Goal: Task Accomplishment & Management: Manage account settings

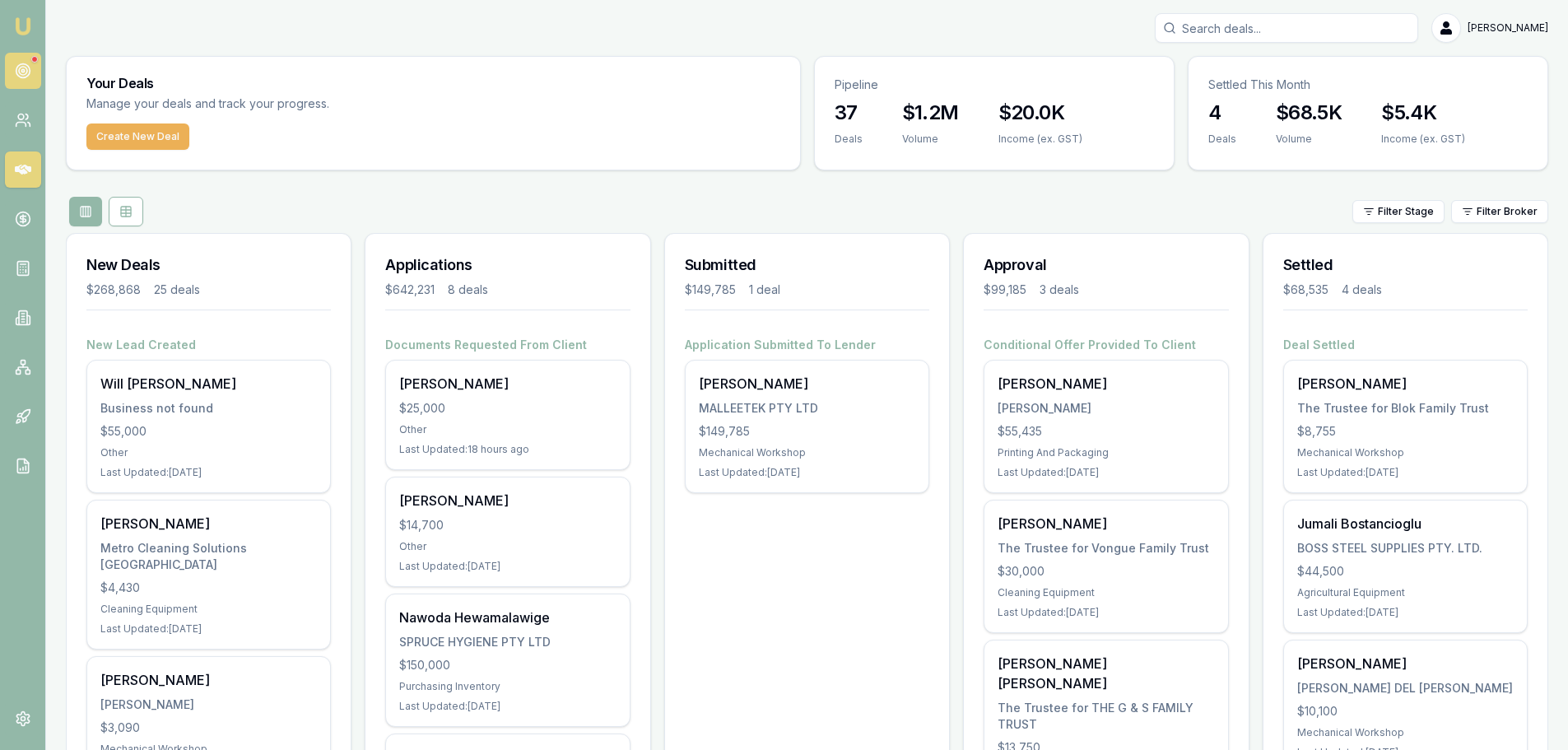
click at [20, 74] on circle at bounding box center [23, 70] width 9 height 9
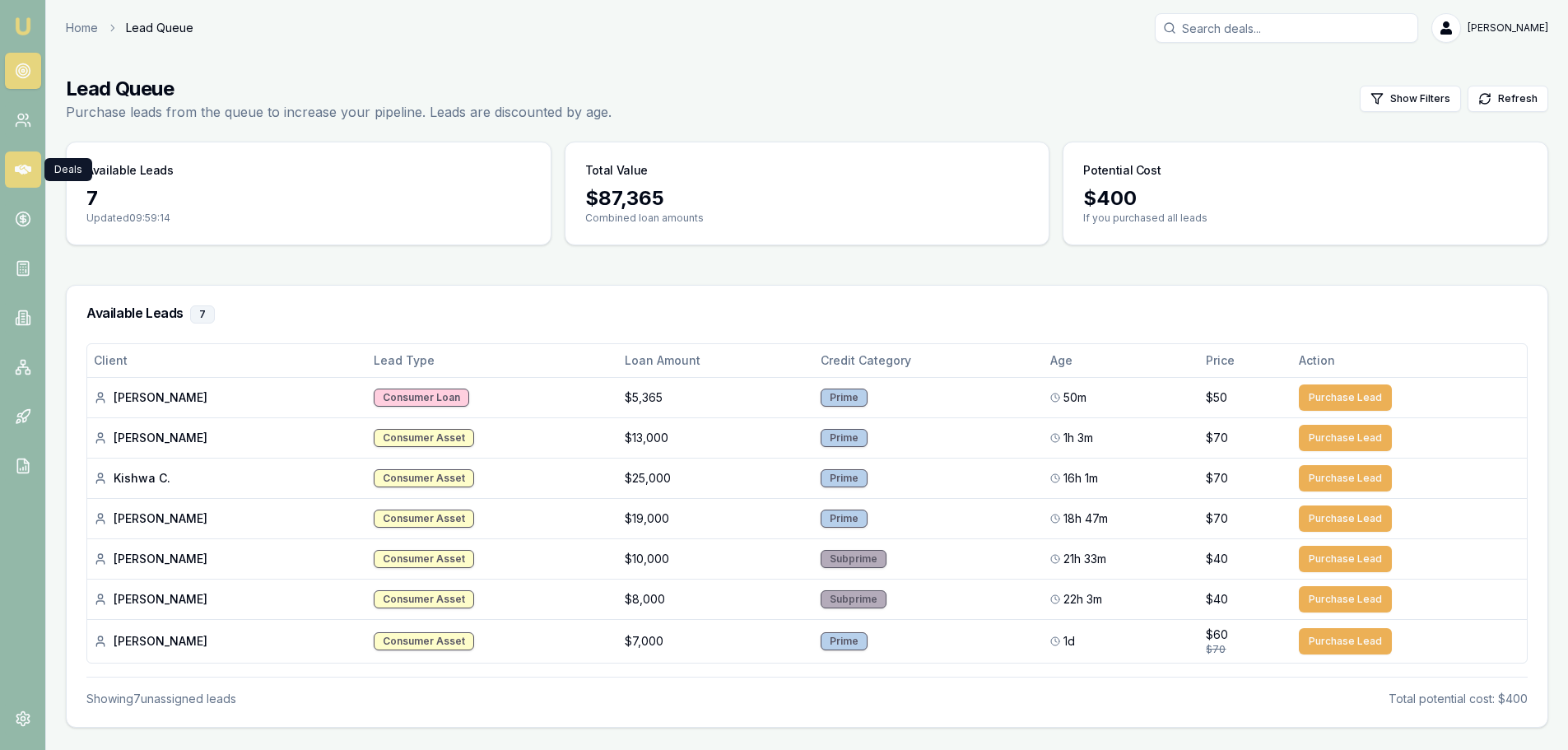
click at [24, 169] on icon at bounding box center [22, 169] width 16 height 10
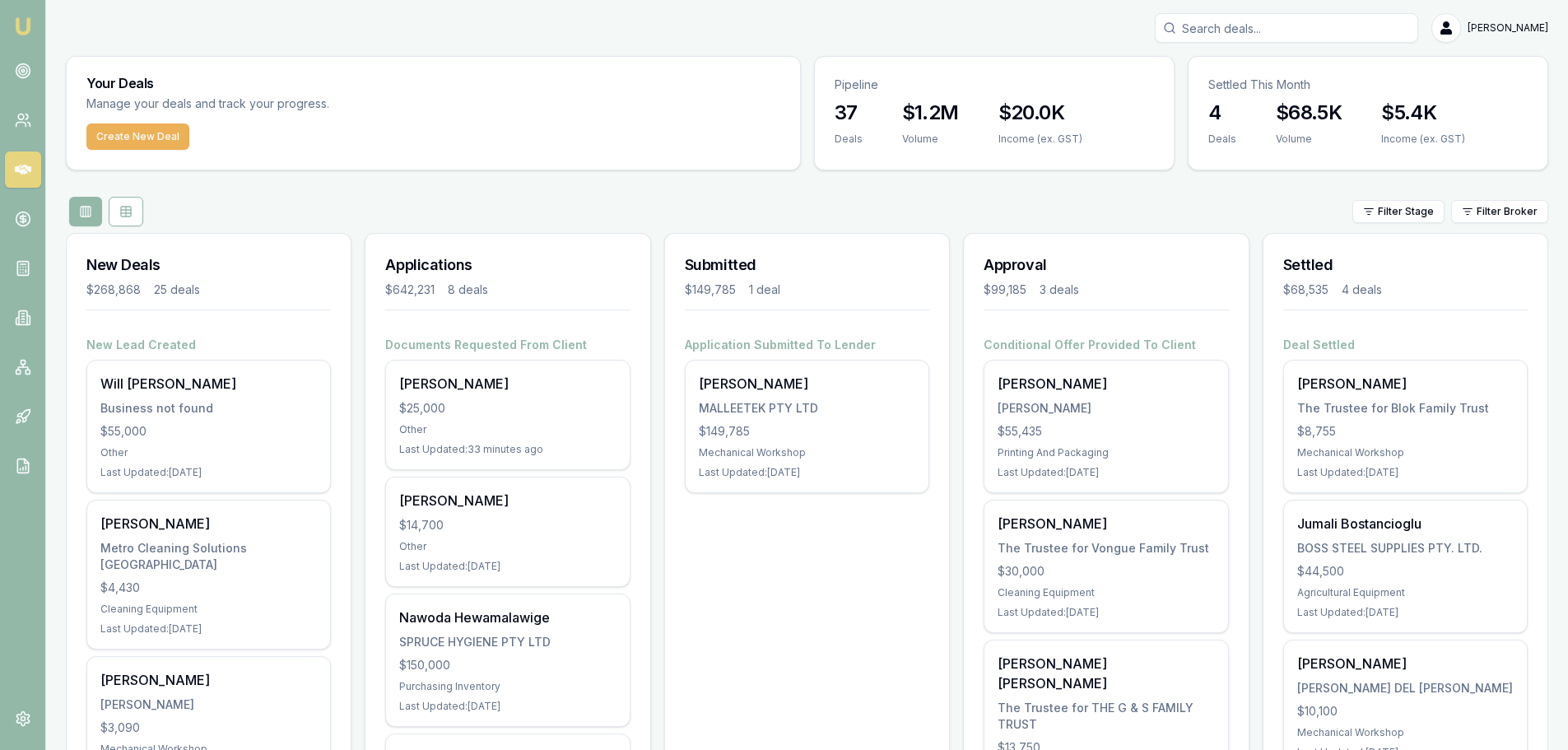
click at [424, 206] on div "Filter Stage Filter Broker" at bounding box center [806, 211] width 1482 height 30
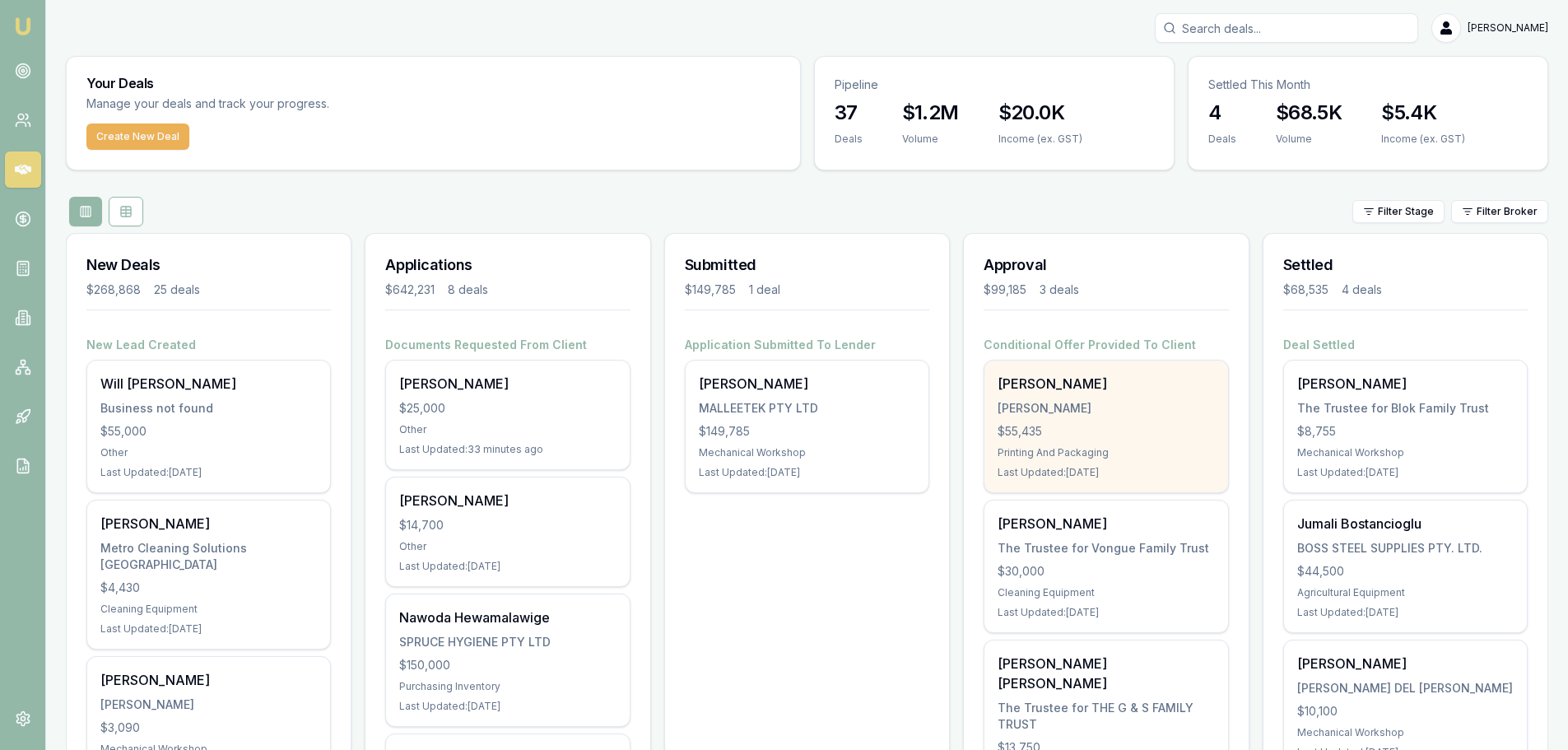
click at [1095, 419] on div "John Zammit ZAMMIT, JOHN $55,435 Printing And Packaging Last Updated: 5 days ago" at bounding box center [1106, 426] width 243 height 132
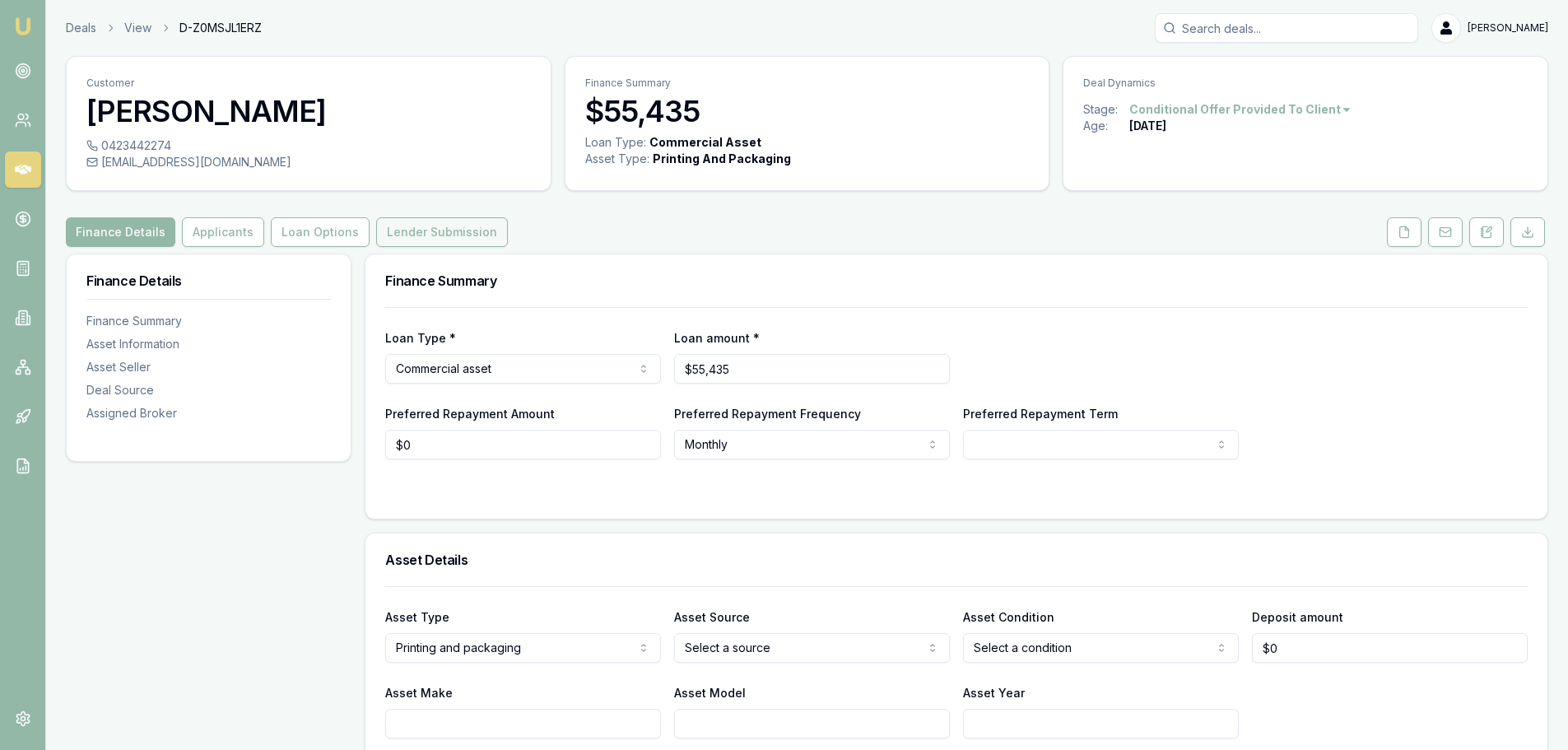
click at [406, 231] on button "Lender Submission" at bounding box center [442, 232] width 132 height 30
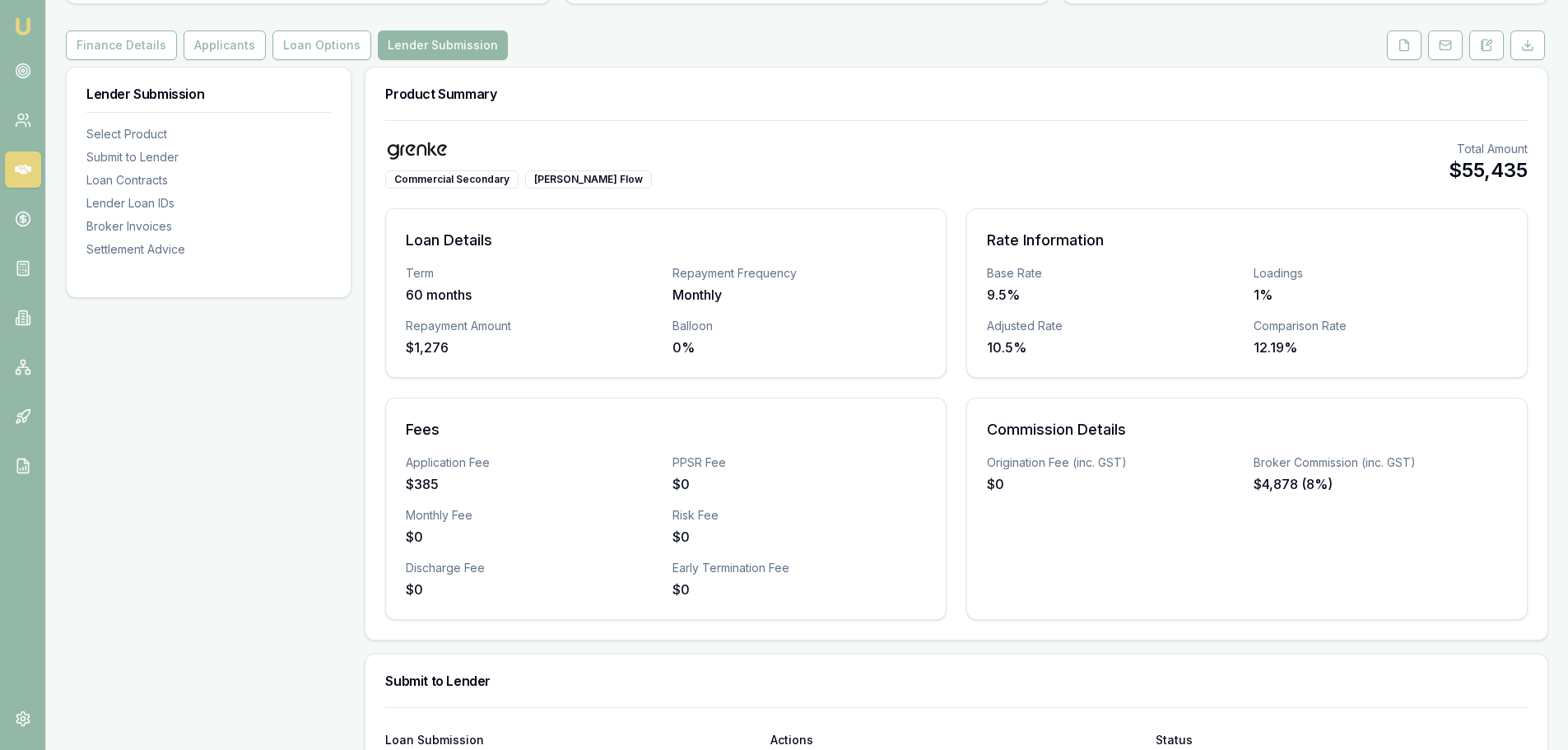
scroll to position [165, 0]
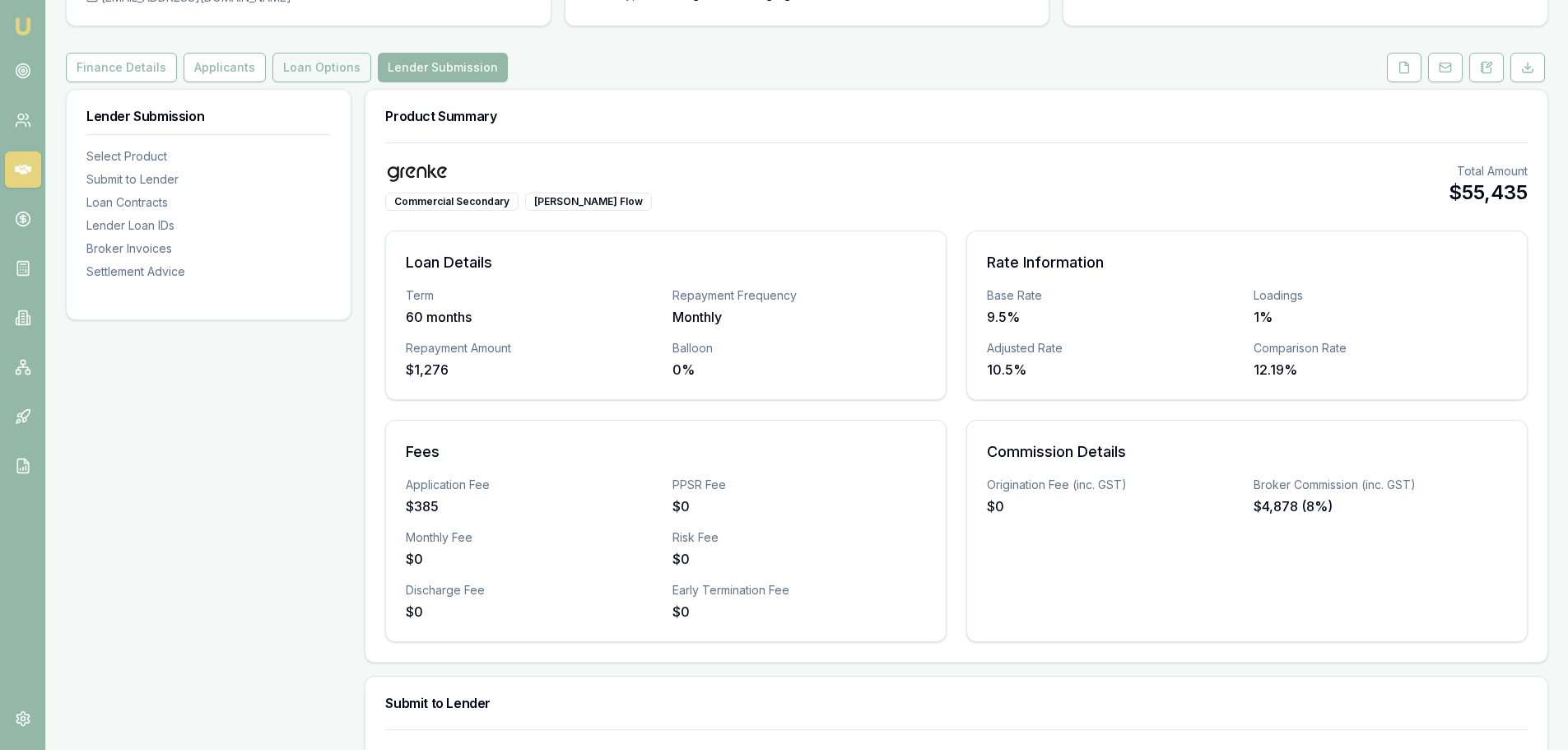
click at [288, 62] on button "Loan Options" at bounding box center [322, 67] width 99 height 30
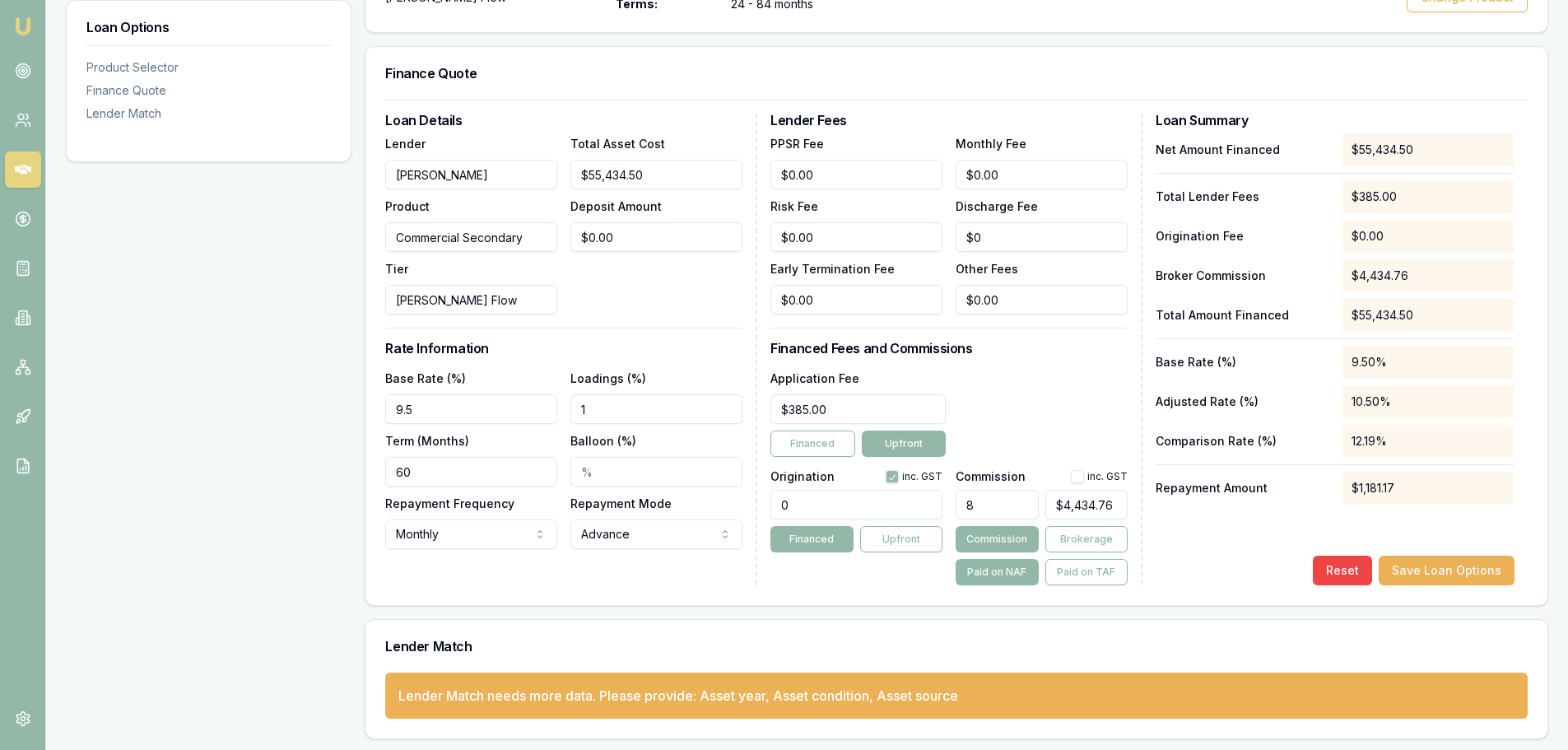
scroll to position [383, 0]
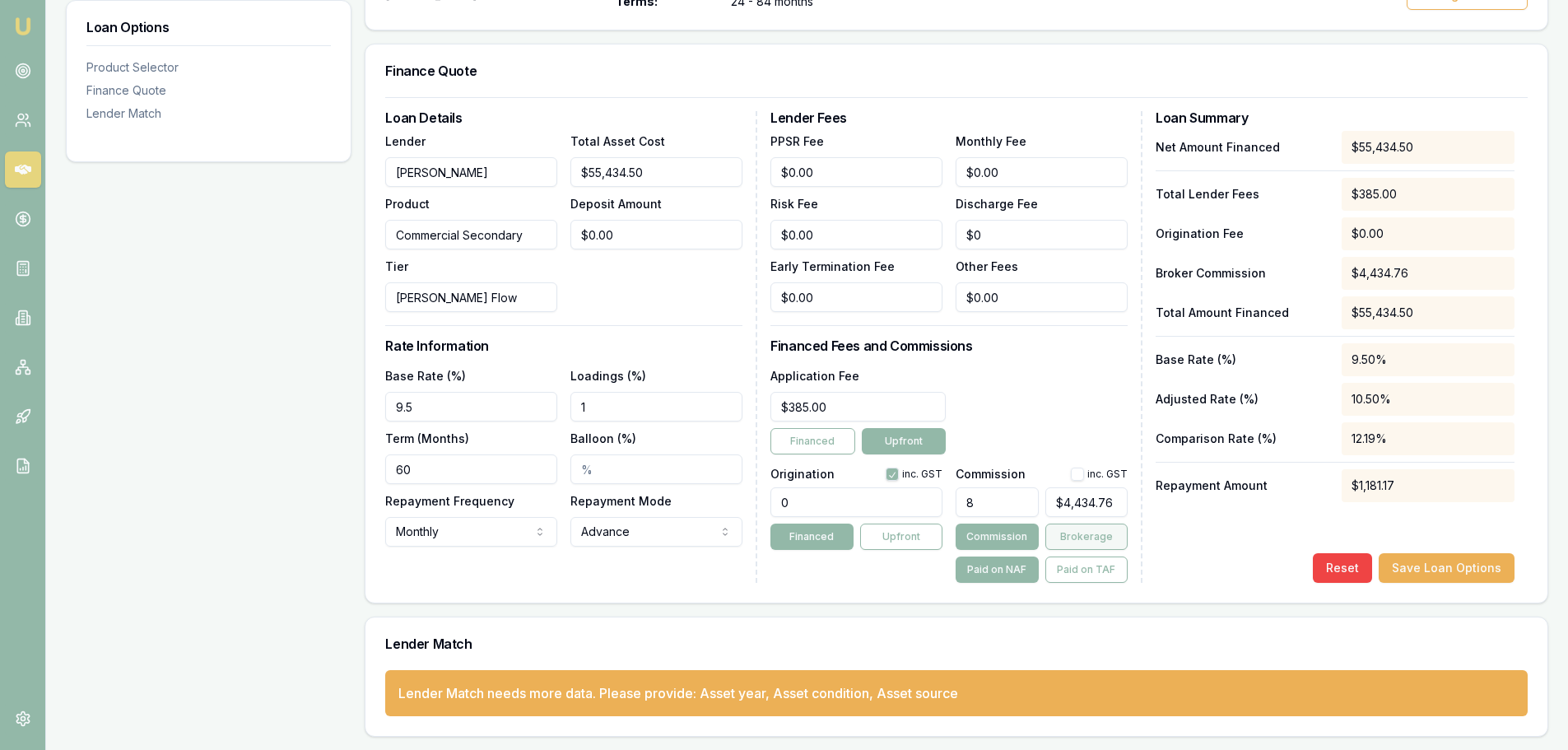
click at [1095, 537] on button "Brokerage" at bounding box center [1085, 536] width 82 height 26
drag, startPoint x: 960, startPoint y: 503, endPoint x: 947, endPoint y: 502, distance: 13.0
click at [947, 502] on div "Origination inc. GST 0 Financed Upfront Commission inc. GST 8 $4,434.76 Commiss…" at bounding box center [949, 522] width 357 height 121
type input "7"
type input "$3,880.42"
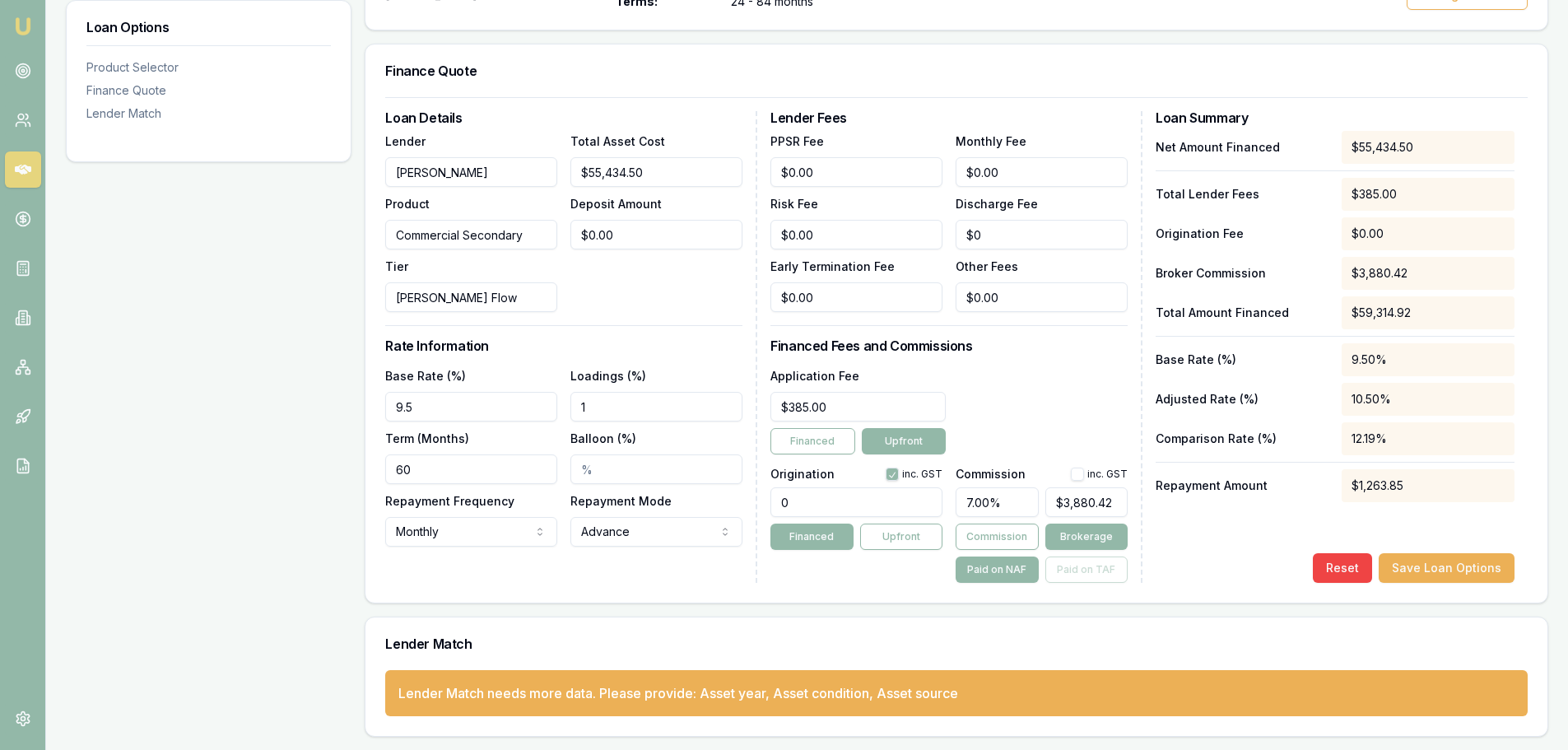
drag, startPoint x: 1011, startPoint y: 503, endPoint x: 960, endPoint y: 500, distance: 51.1
click at [960, 500] on input "7.00%" at bounding box center [996, 502] width 82 height 30
type input "8"
type input "$4,434.76"
type input "8.00%"
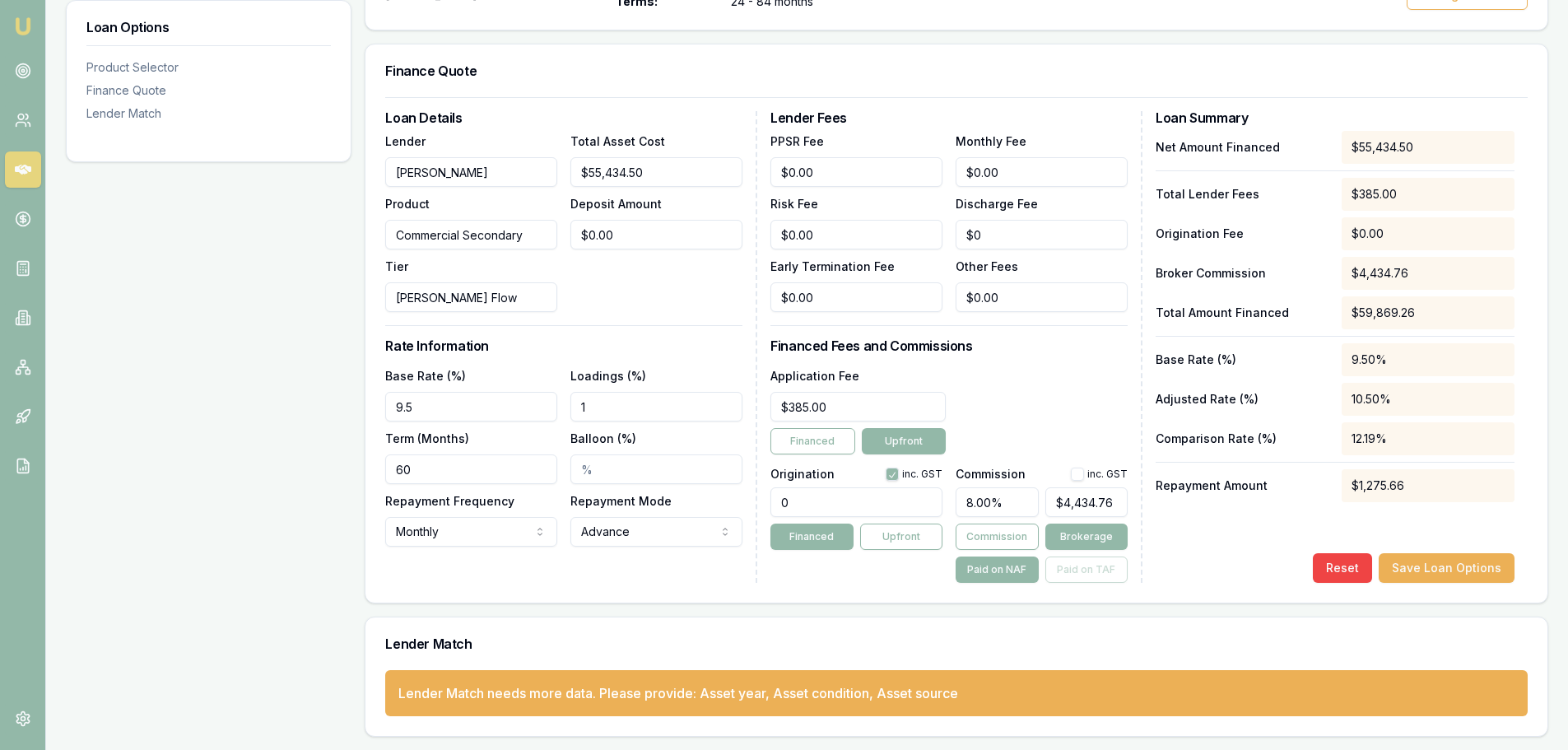
click at [1080, 429] on div "Application Fee $385.00 Financed Upfront" at bounding box center [949, 409] width 357 height 89
click at [1075, 477] on button "button" at bounding box center [1078, 474] width 13 height 13
checkbox input "true"
click at [1018, 366] on div "Application Fee $385.00 Financed Upfront" at bounding box center [949, 409] width 357 height 89
click at [1421, 484] on div "$1,275.66" at bounding box center [1427, 485] width 172 height 33
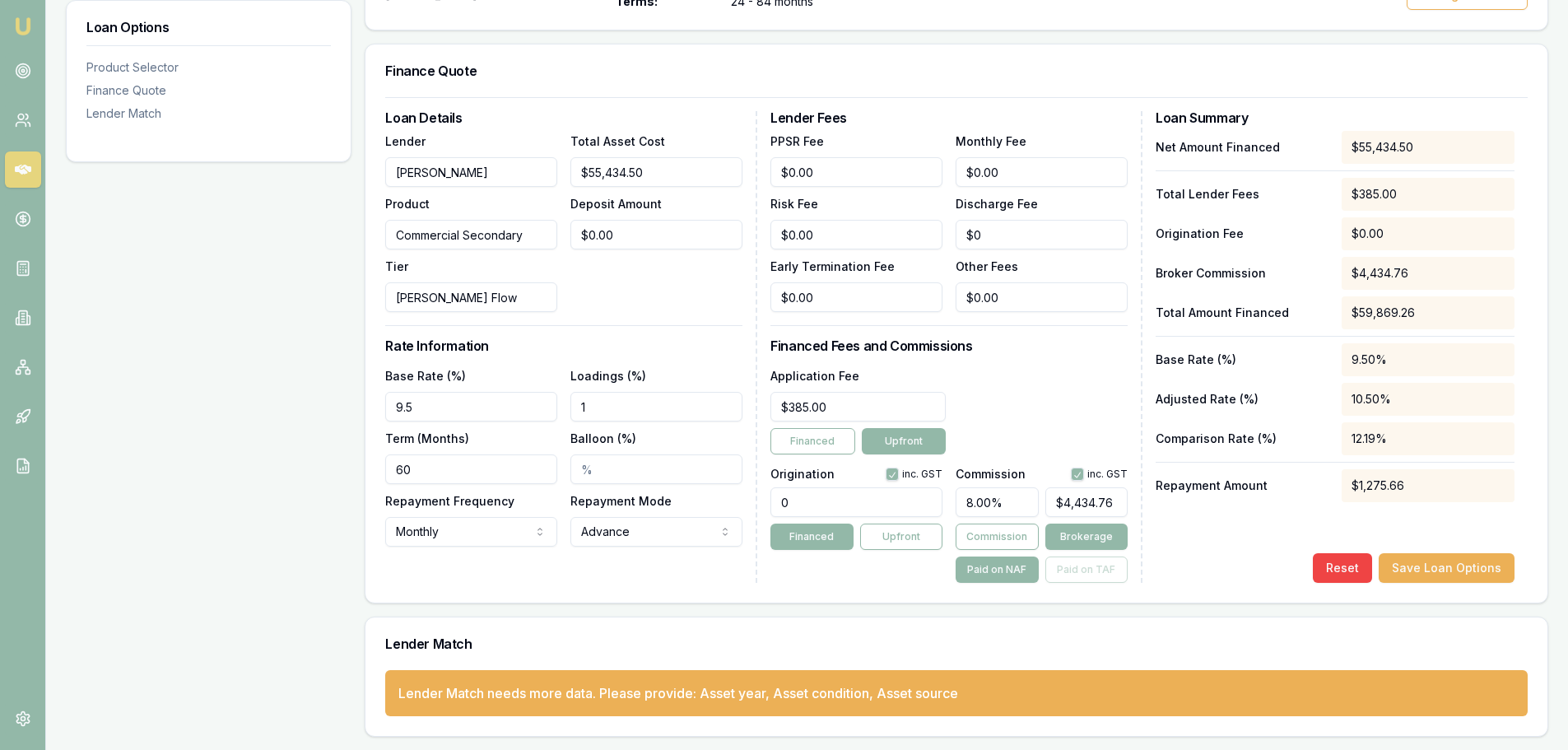
click at [1281, 512] on div "Net Amount Financed $55,434.50 Total Lender Fees $385.00 Origination Fee $0.00 …" at bounding box center [1335, 356] width 359 height 452
click at [1454, 568] on button "Save Loan Options" at bounding box center [1447, 567] width 136 height 30
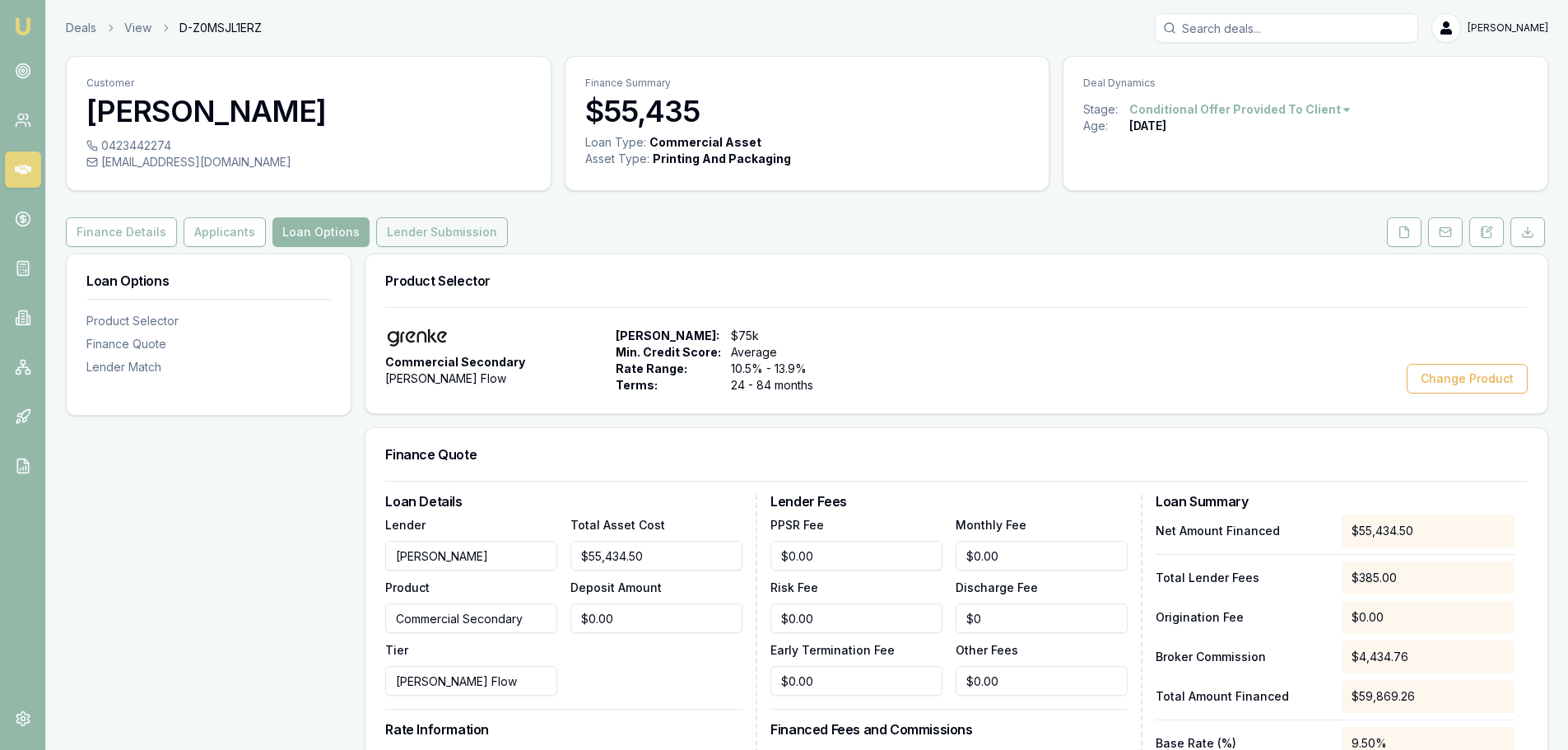
click at [431, 242] on button "Lender Submission" at bounding box center [442, 232] width 132 height 30
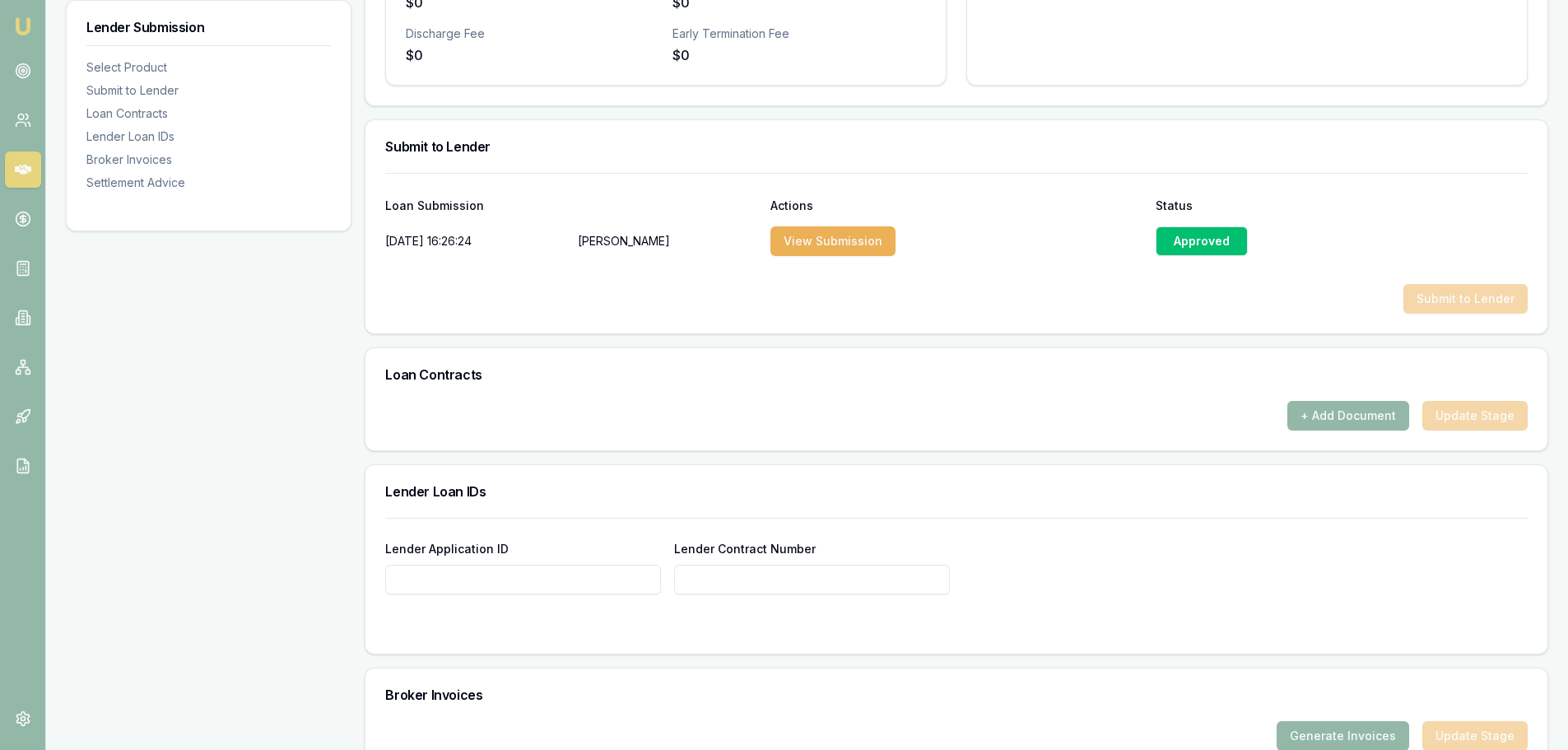
scroll to position [905, 0]
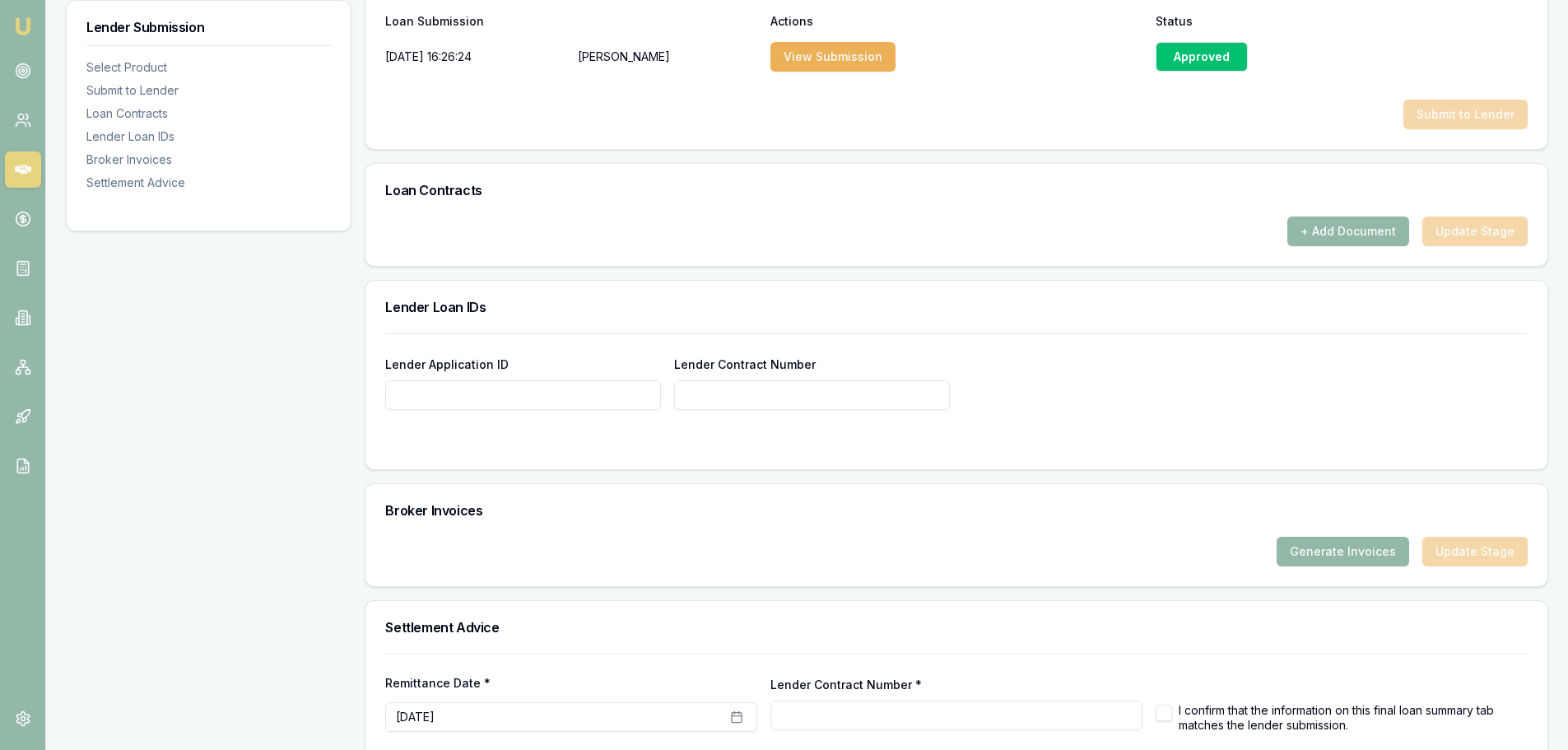
click at [735, 394] on input "Lender Contract Number" at bounding box center [812, 395] width 275 height 30
paste input "190-14143"
type input "190-14143"
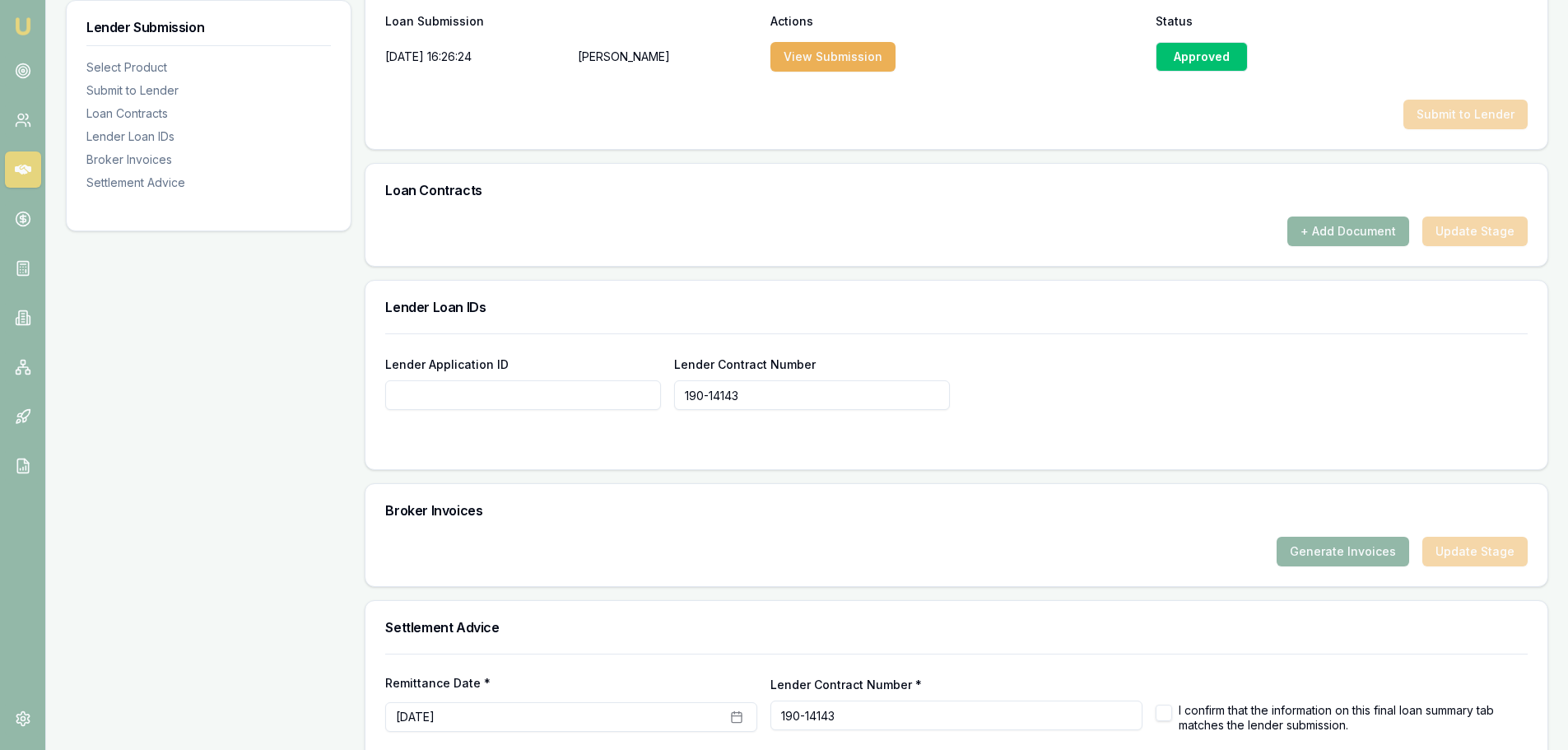
click at [1323, 232] on button "+ Add Document" at bounding box center [1348, 231] width 121 height 30
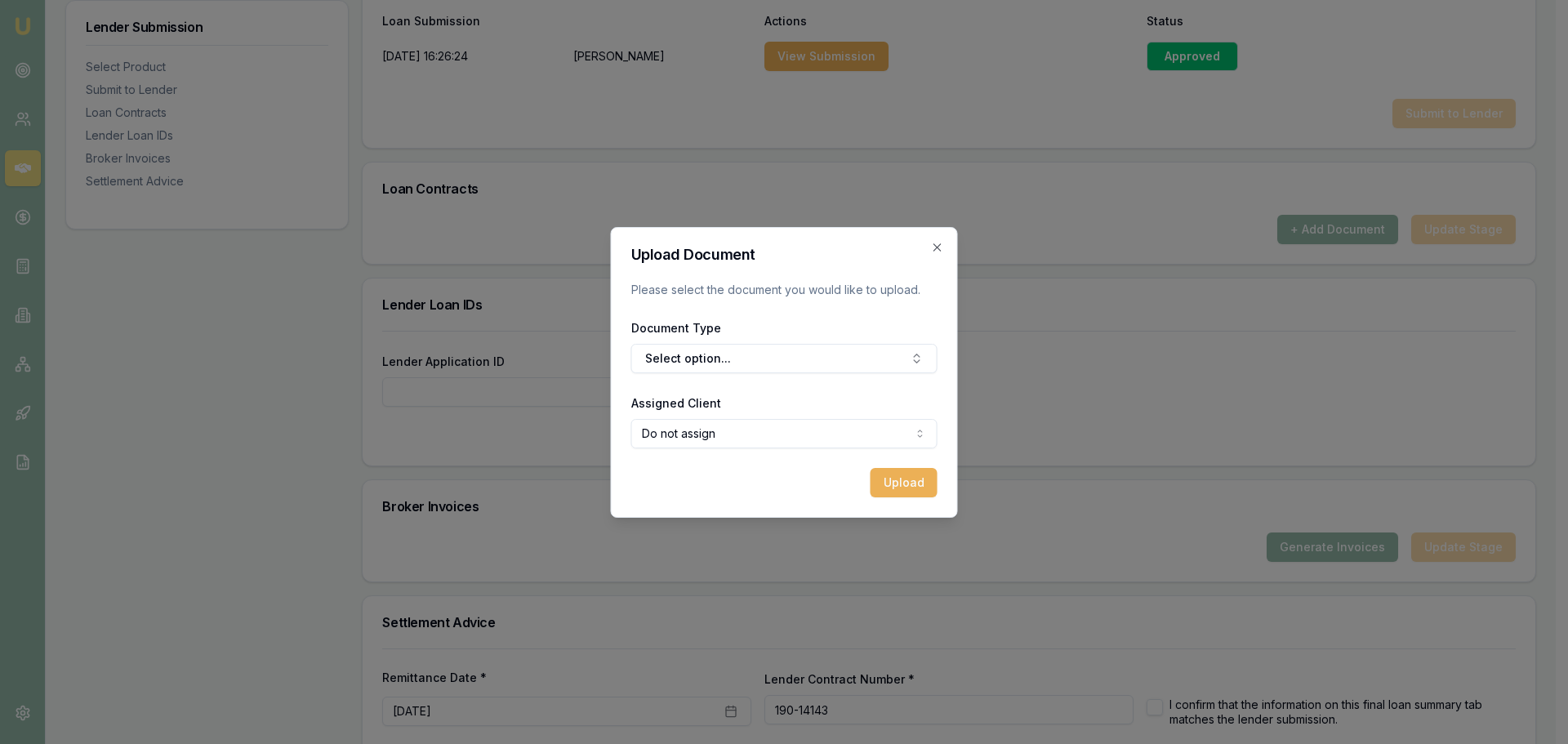
click at [722, 340] on div "Document Type Select option..." at bounding box center [784, 345] width 307 height 55
click at [720, 351] on button "Select option..." at bounding box center [784, 358] width 307 height 30
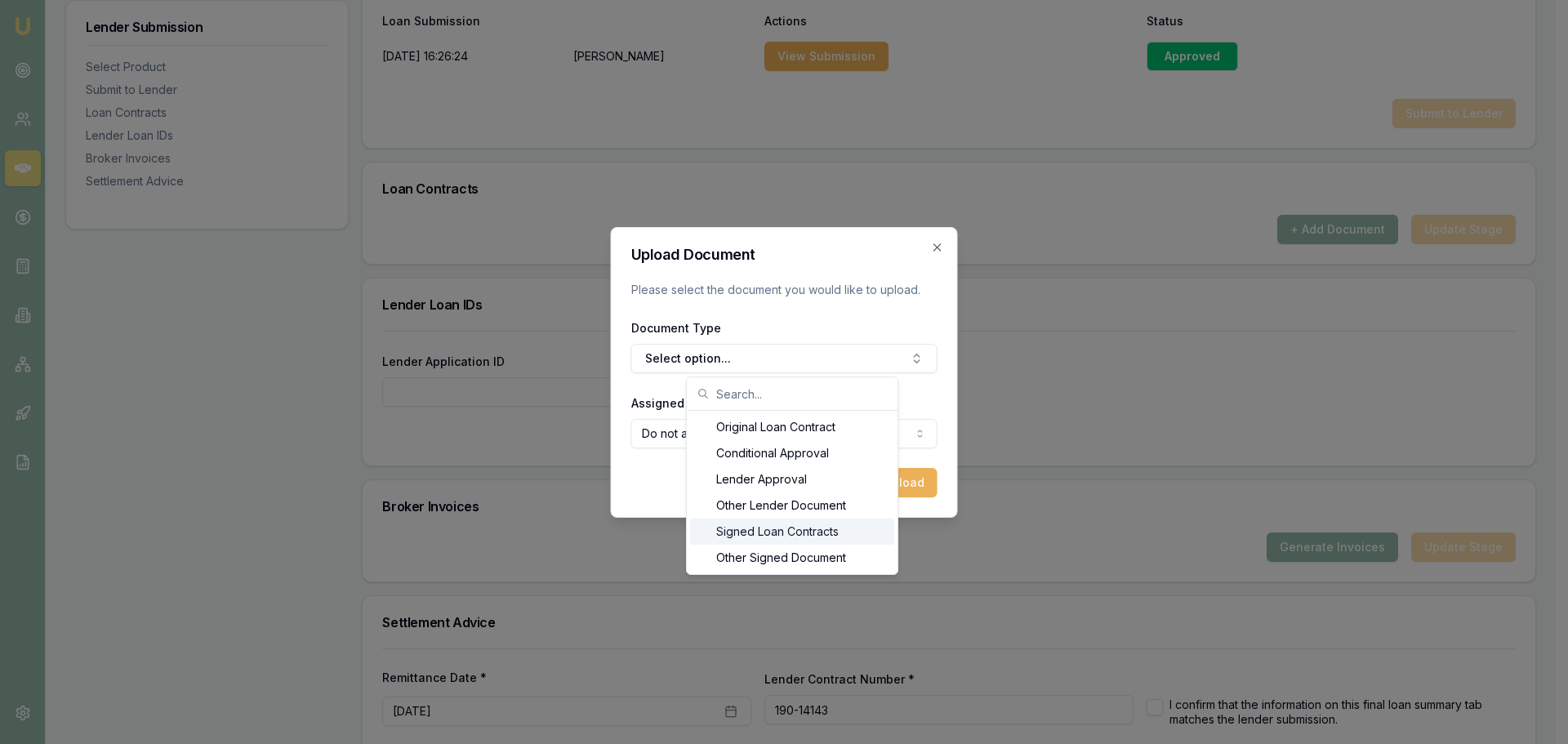
click at [795, 539] on div "Signed Loan Contracts" at bounding box center [792, 531] width 204 height 26
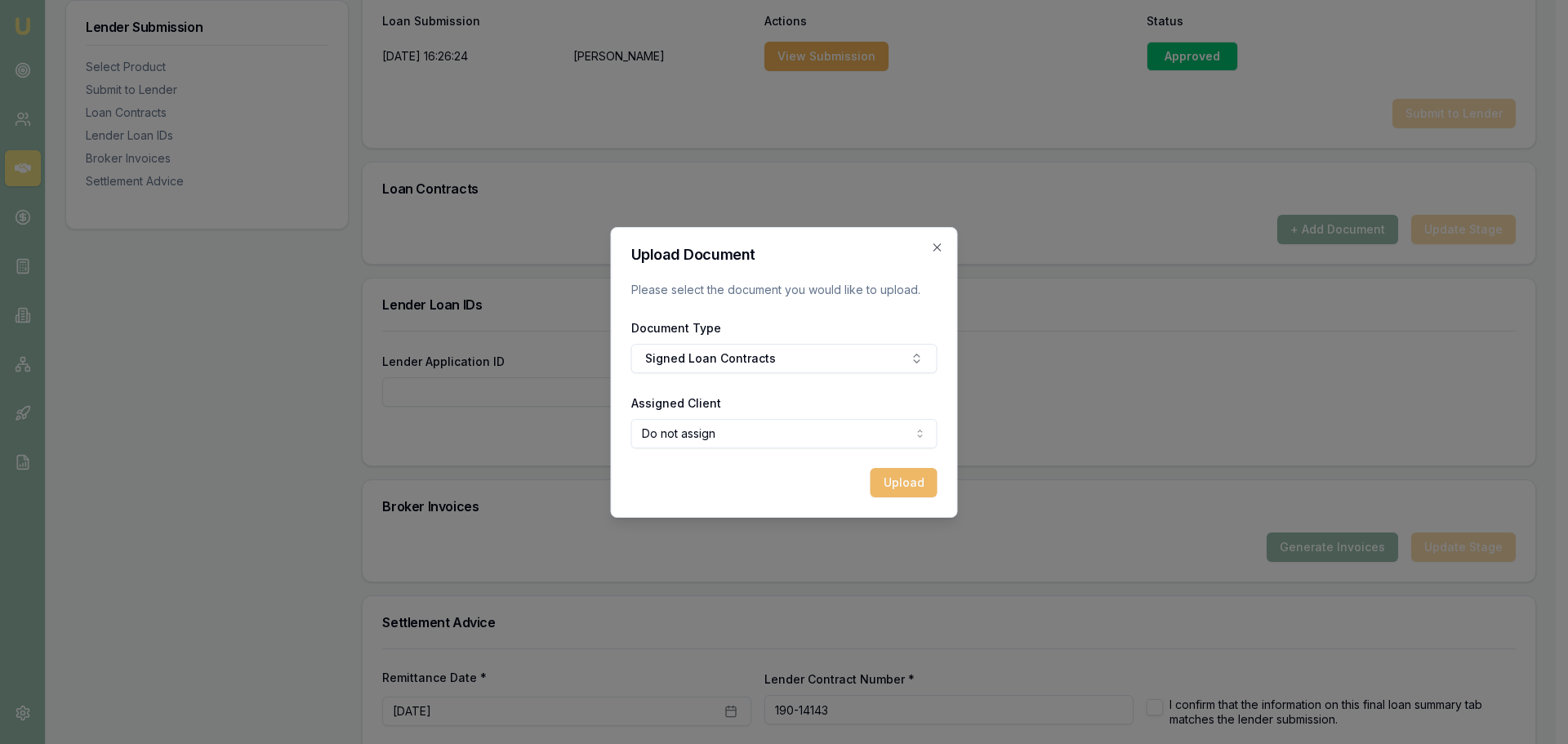
click at [896, 484] on button "Upload" at bounding box center [904, 482] width 67 height 30
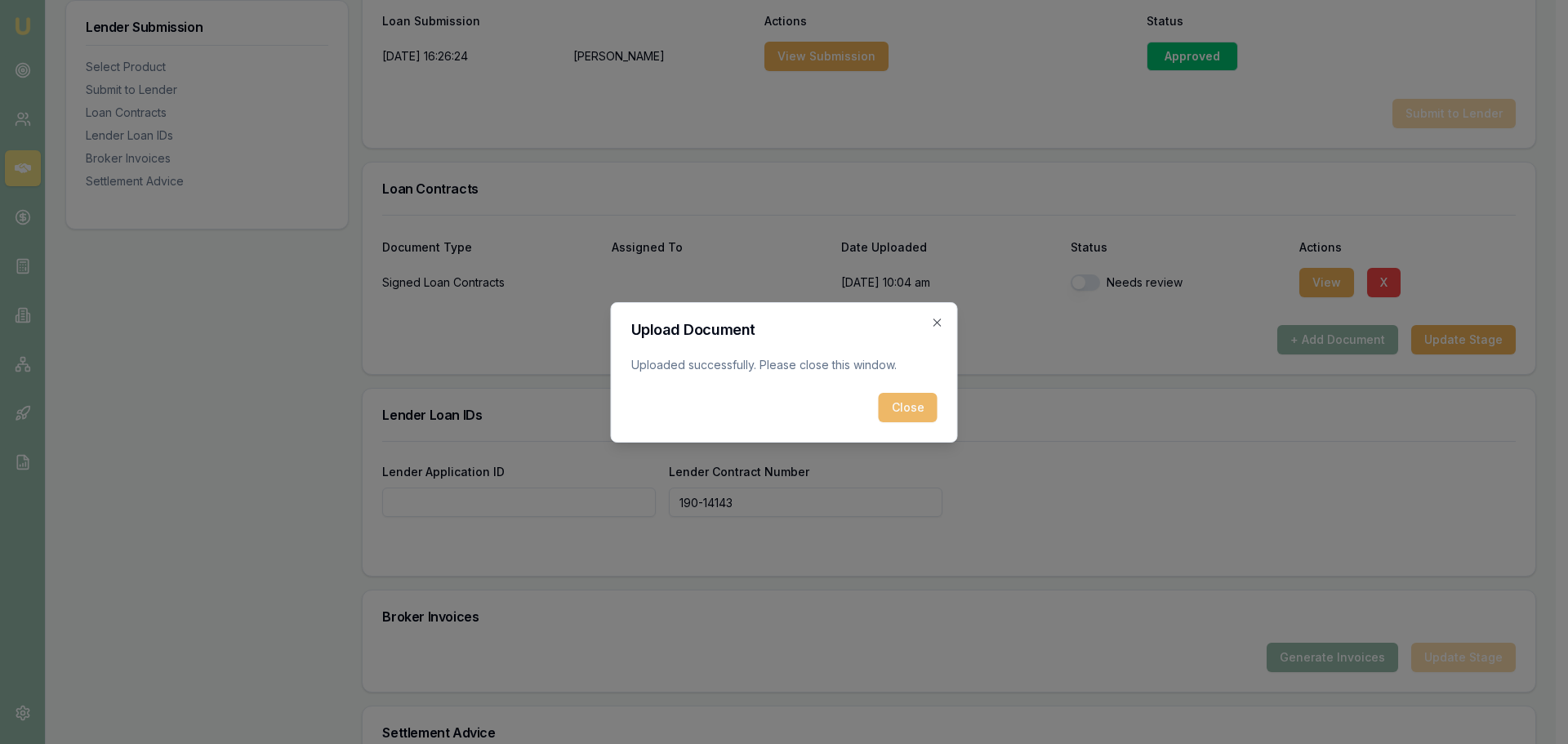
click at [895, 400] on button "Close" at bounding box center [909, 407] width 59 height 30
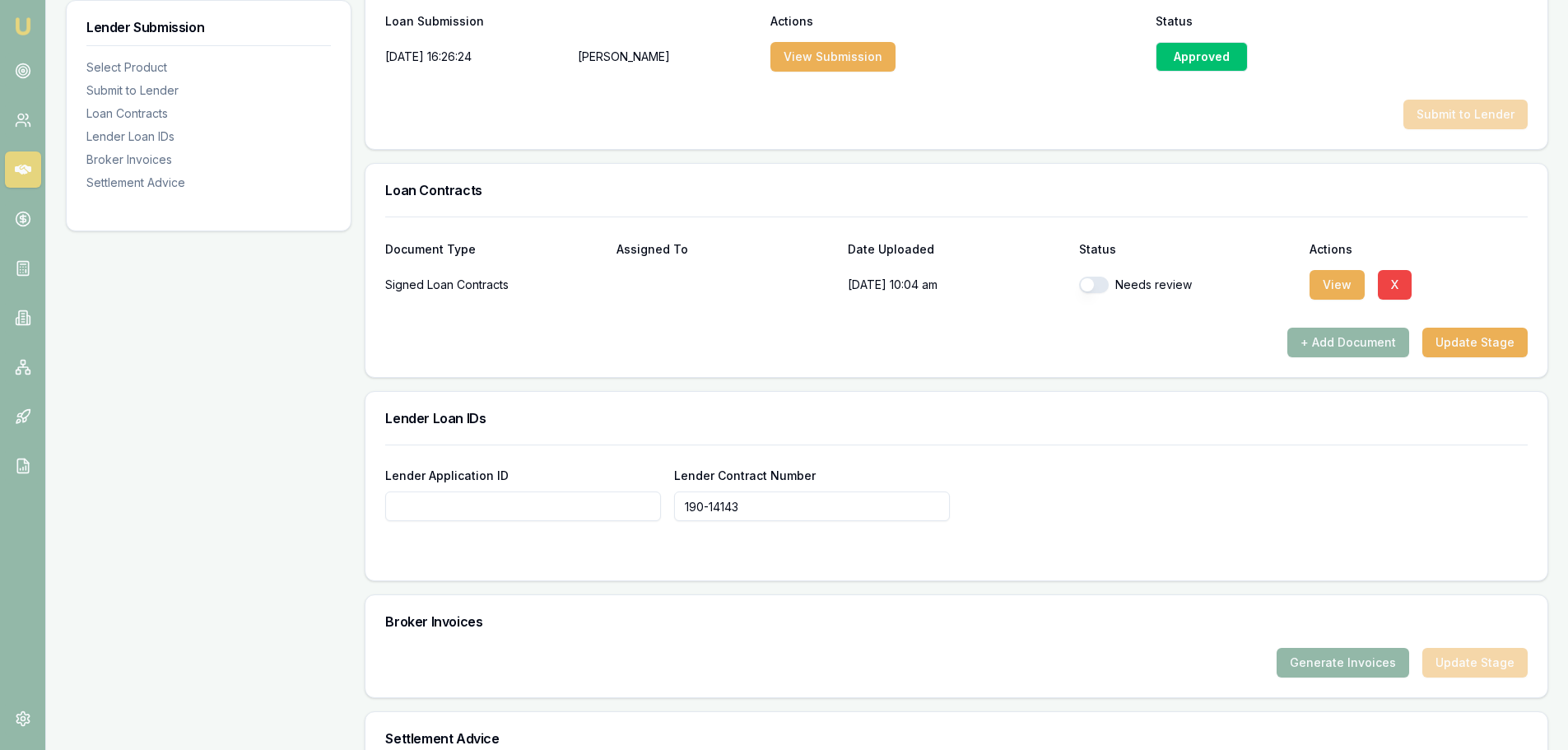
click at [1098, 280] on button "button" at bounding box center [1093, 284] width 30 height 16
checkbox input "true"
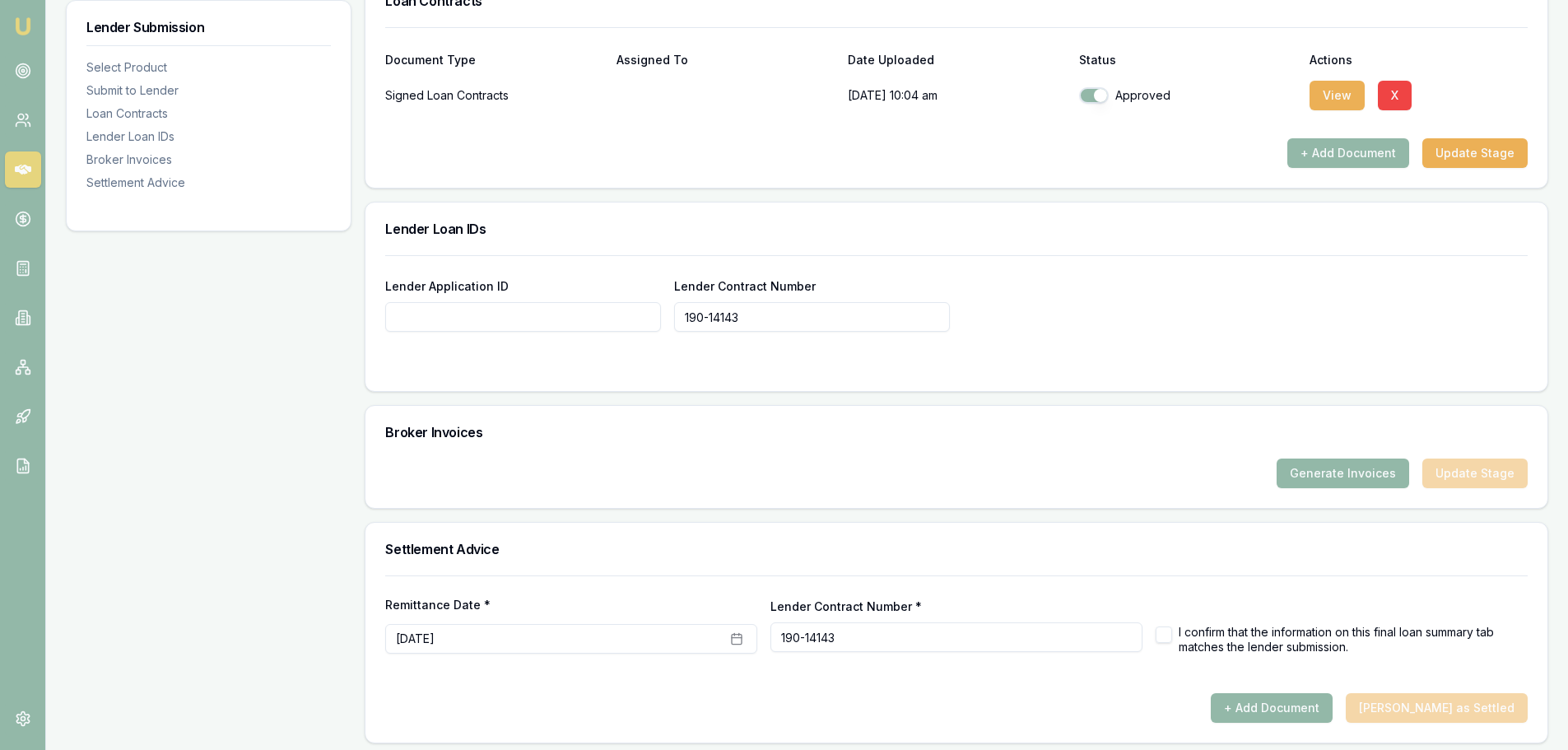
scroll to position [1101, 0]
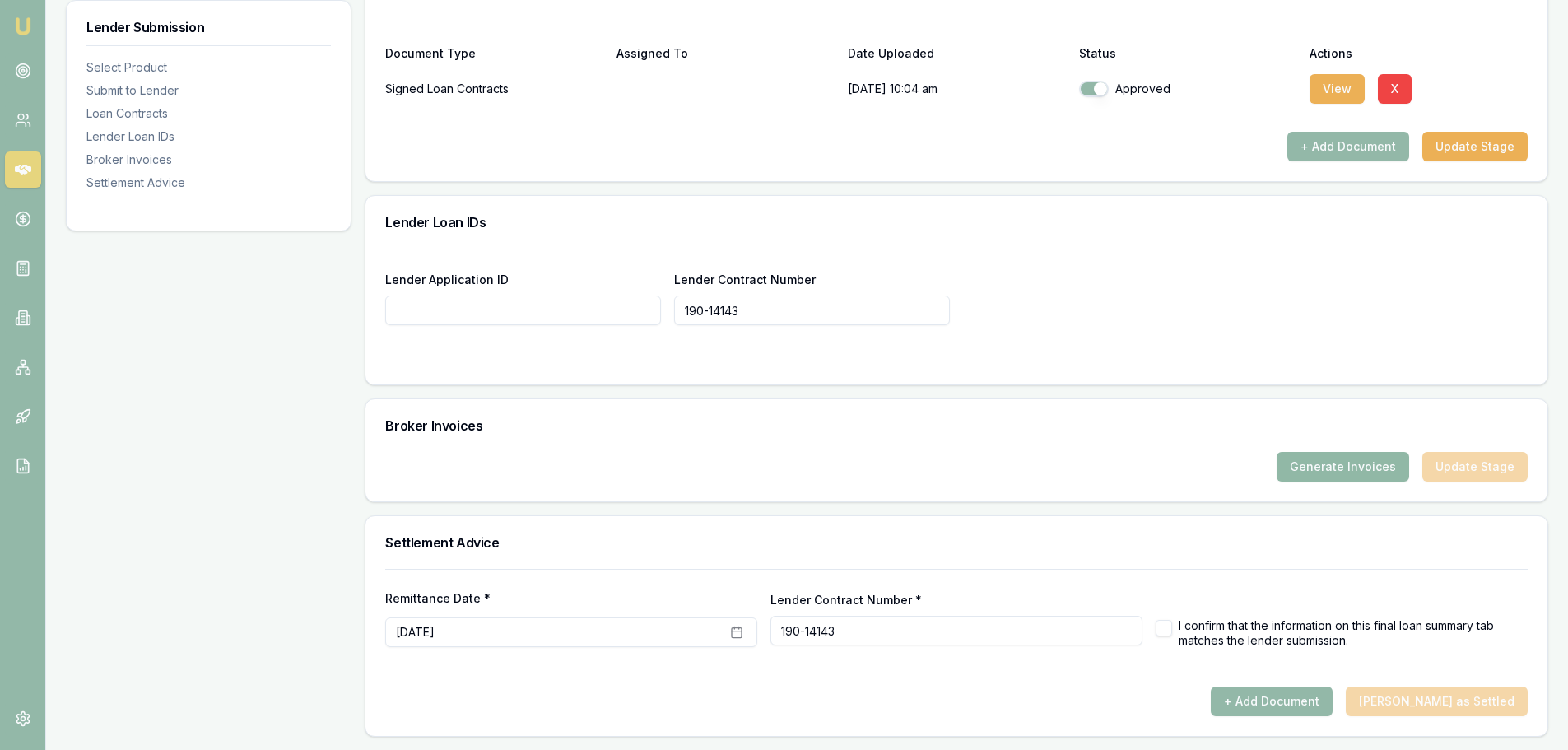
click at [1351, 473] on button "Generate Invoices" at bounding box center [1344, 466] width 133 height 30
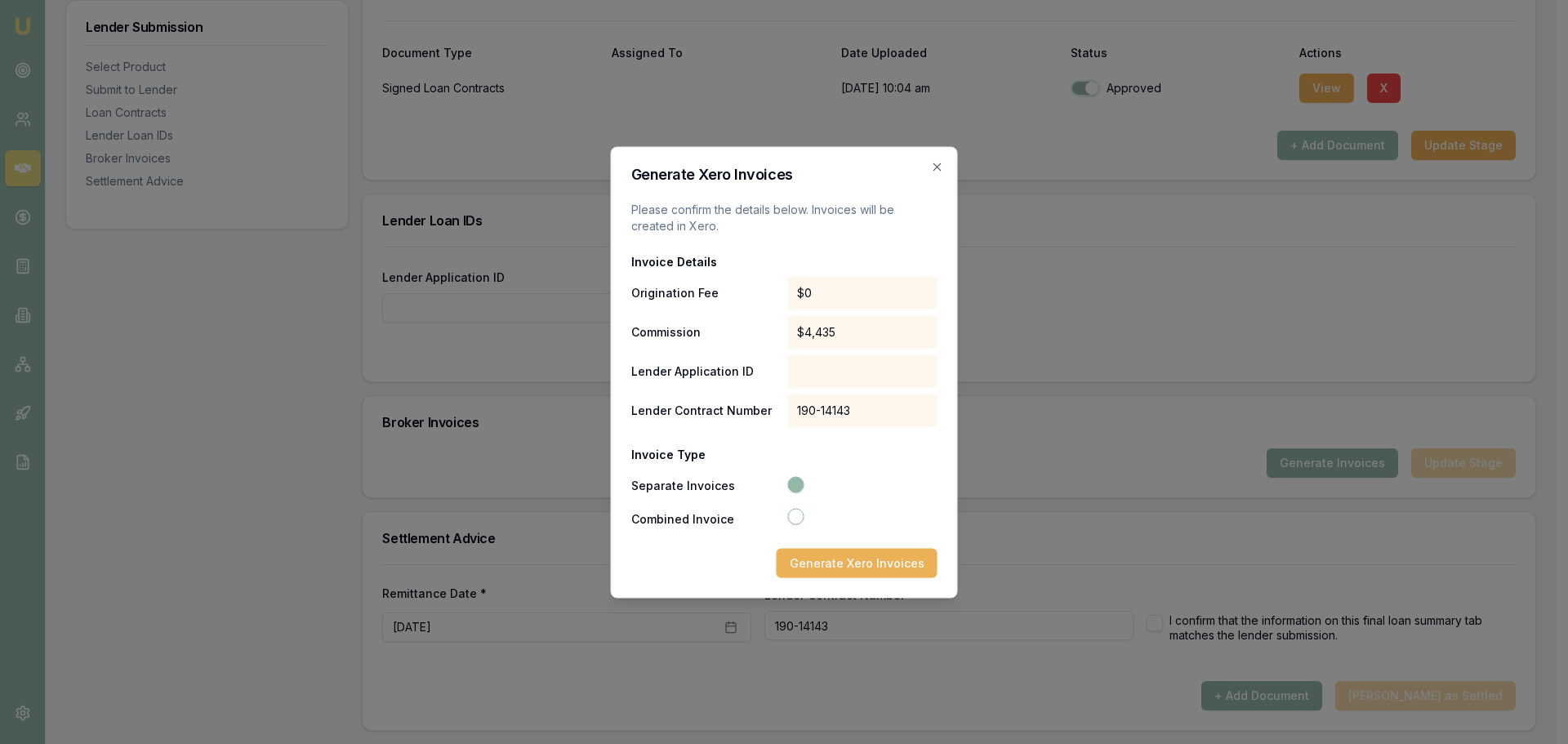
click at [799, 485] on icon "button" at bounding box center [795, 484] width 11 height 11
click at [855, 561] on button "Generate Xero Invoices" at bounding box center [857, 562] width 161 height 30
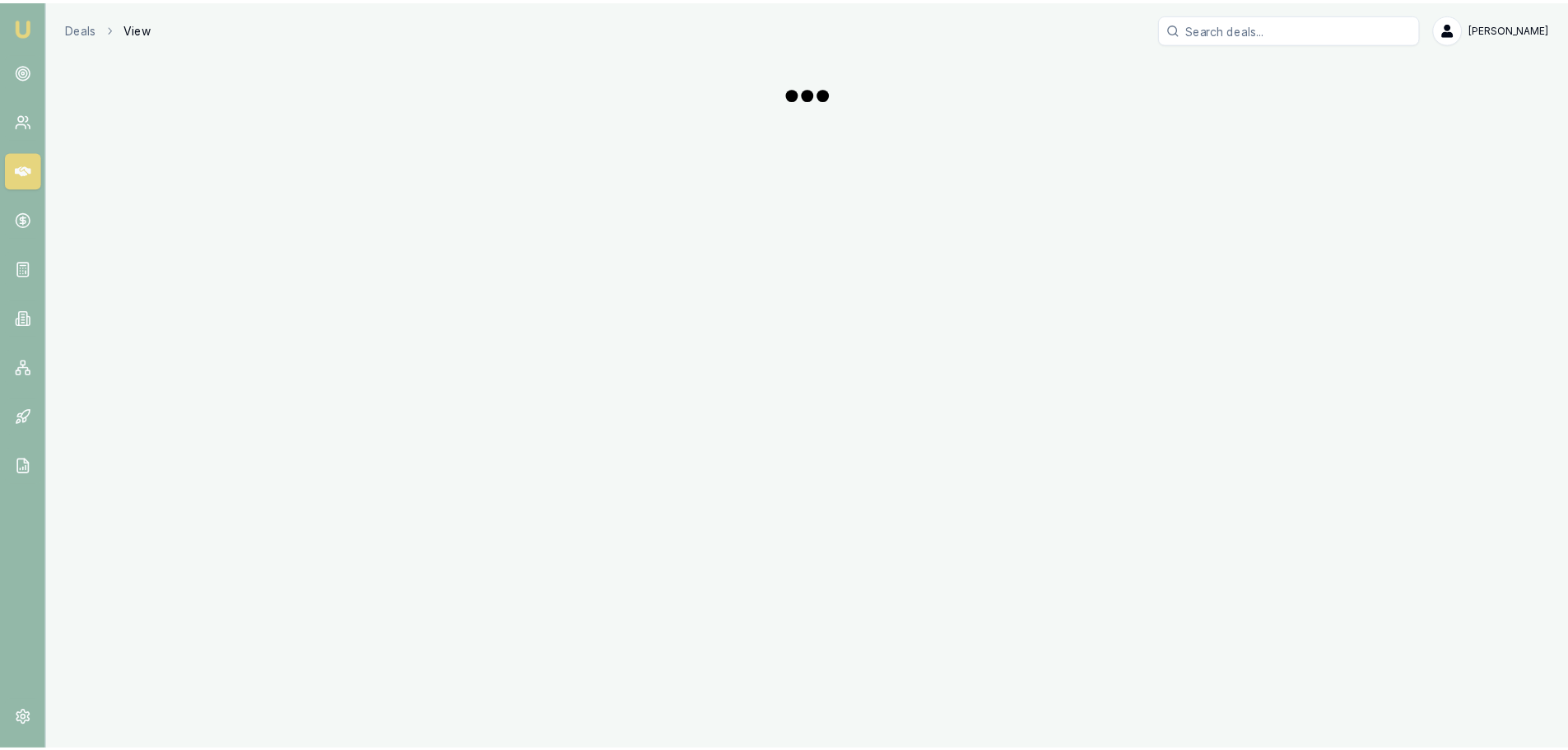
scroll to position [1101, 0]
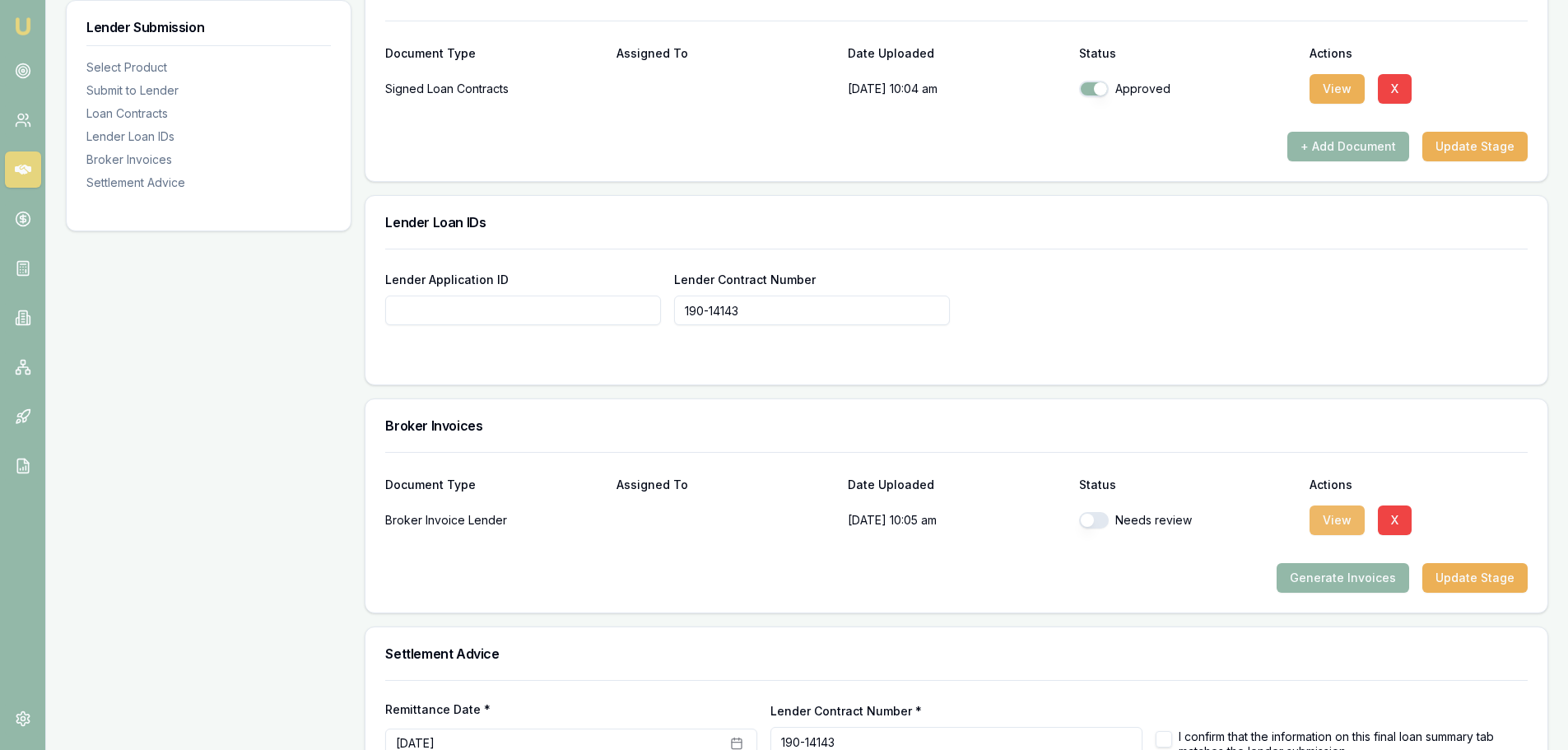
click at [1338, 512] on button "View" at bounding box center [1337, 520] width 55 height 30
click at [1098, 523] on button "button" at bounding box center [1093, 520] width 30 height 16
checkbox input "true"
click at [274, 472] on div "Lender Submission Select Product Submit to Lender Loan Contracts Lender Loan ID…" at bounding box center [208, 0] width 286 height 1695
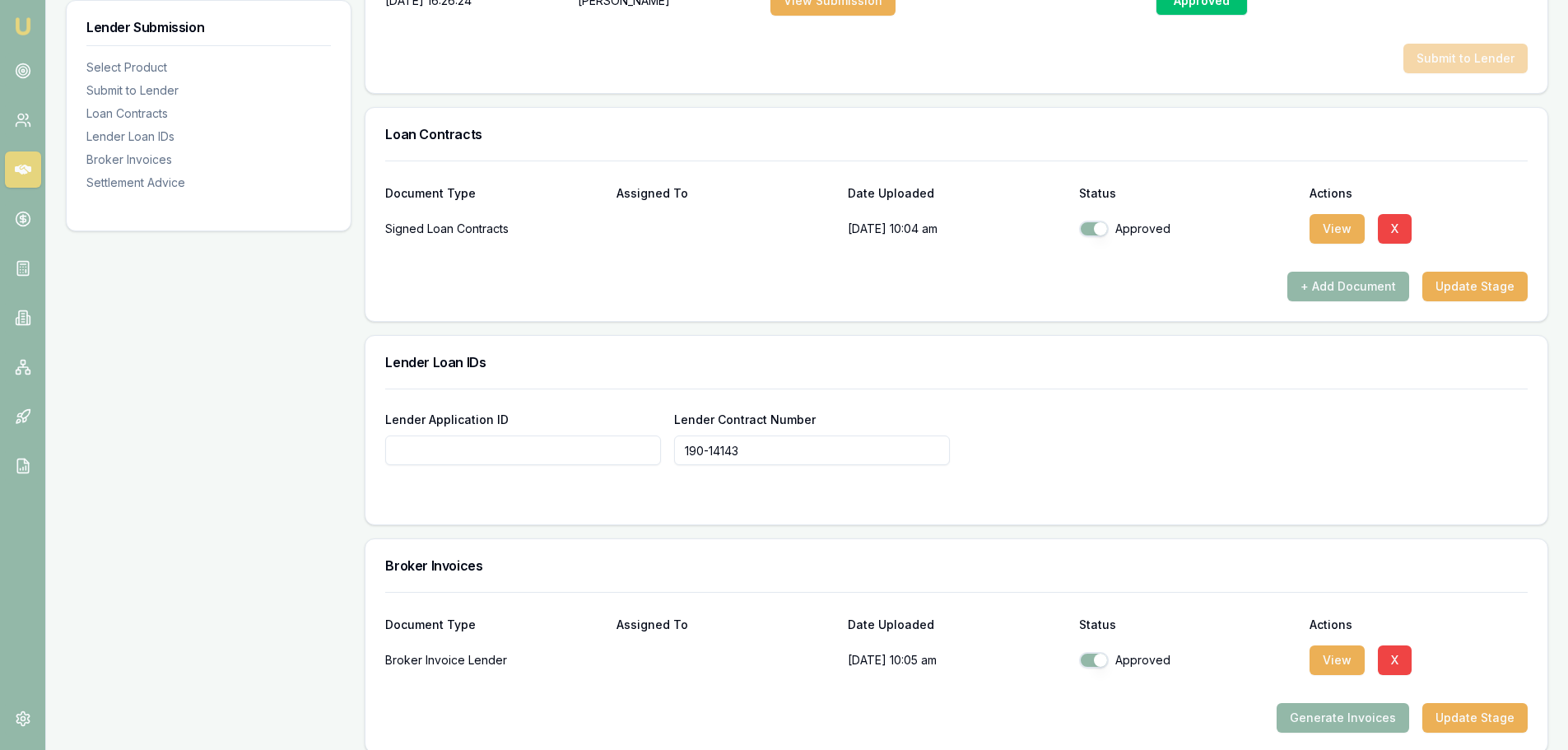
scroll to position [1212, 0]
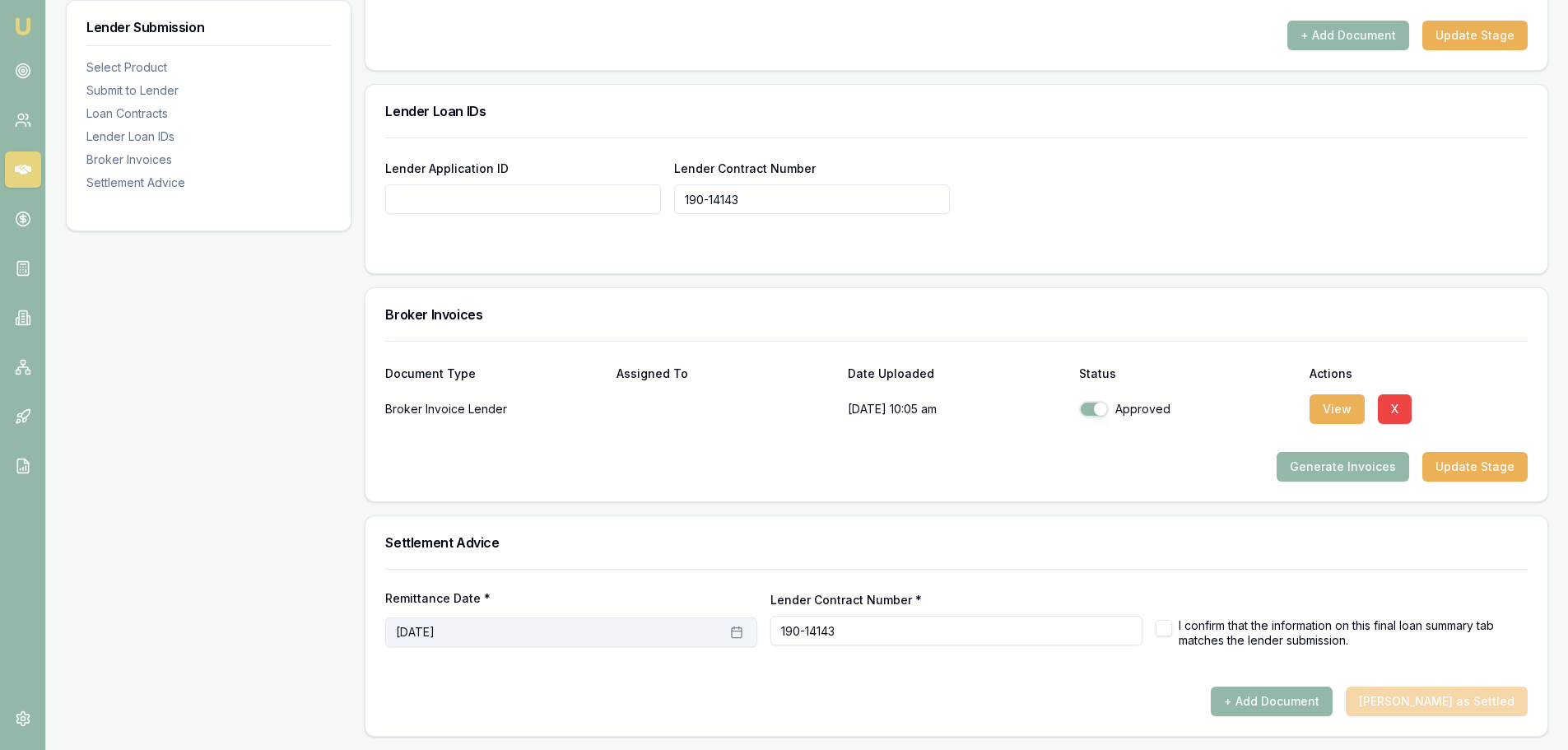
click at [518, 633] on button "August 20th, 2025" at bounding box center [571, 632] width 372 height 30
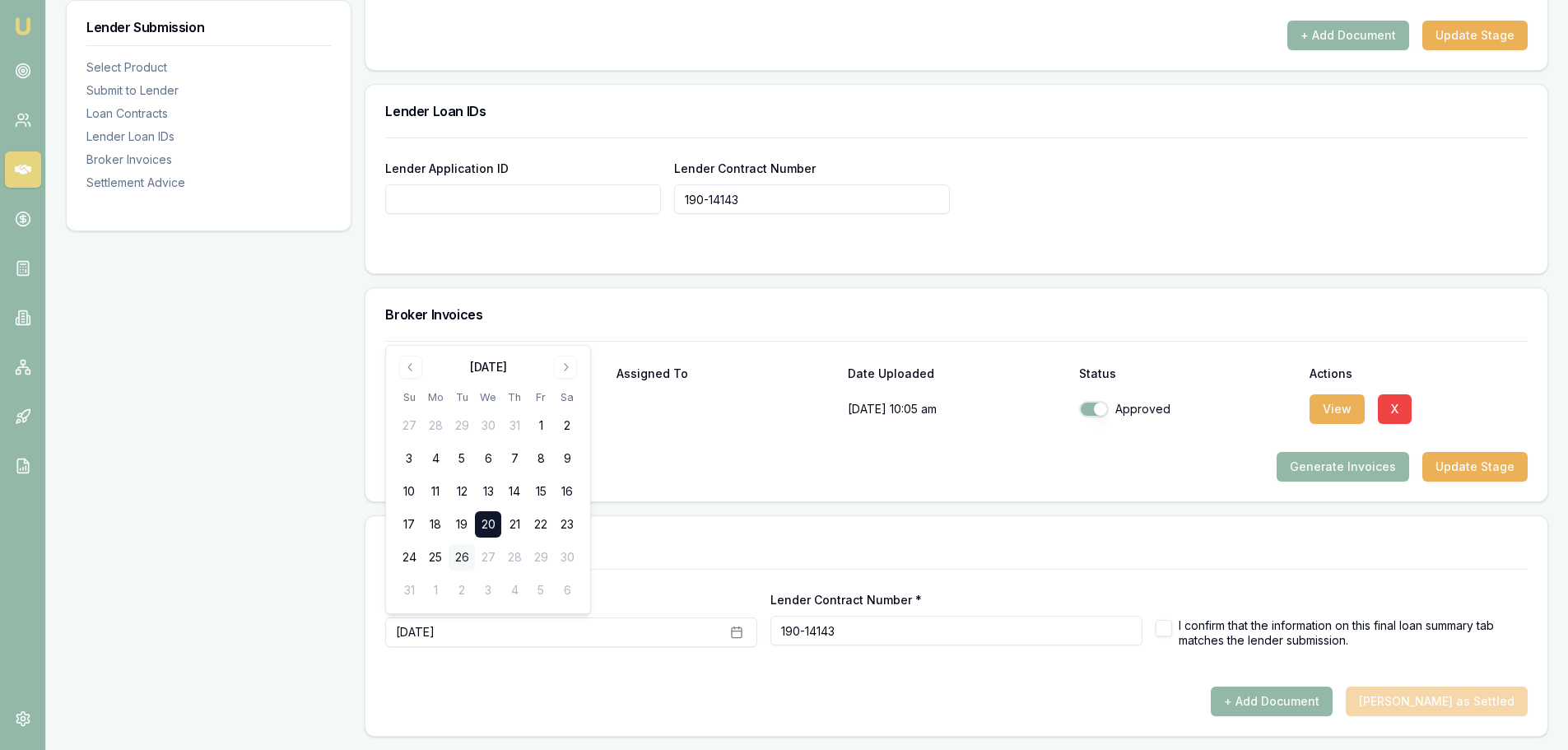
click at [458, 556] on button "26" at bounding box center [461, 556] width 26 height 26
click at [774, 535] on div "Settlement Advice" at bounding box center [955, 542] width 1182 height 53
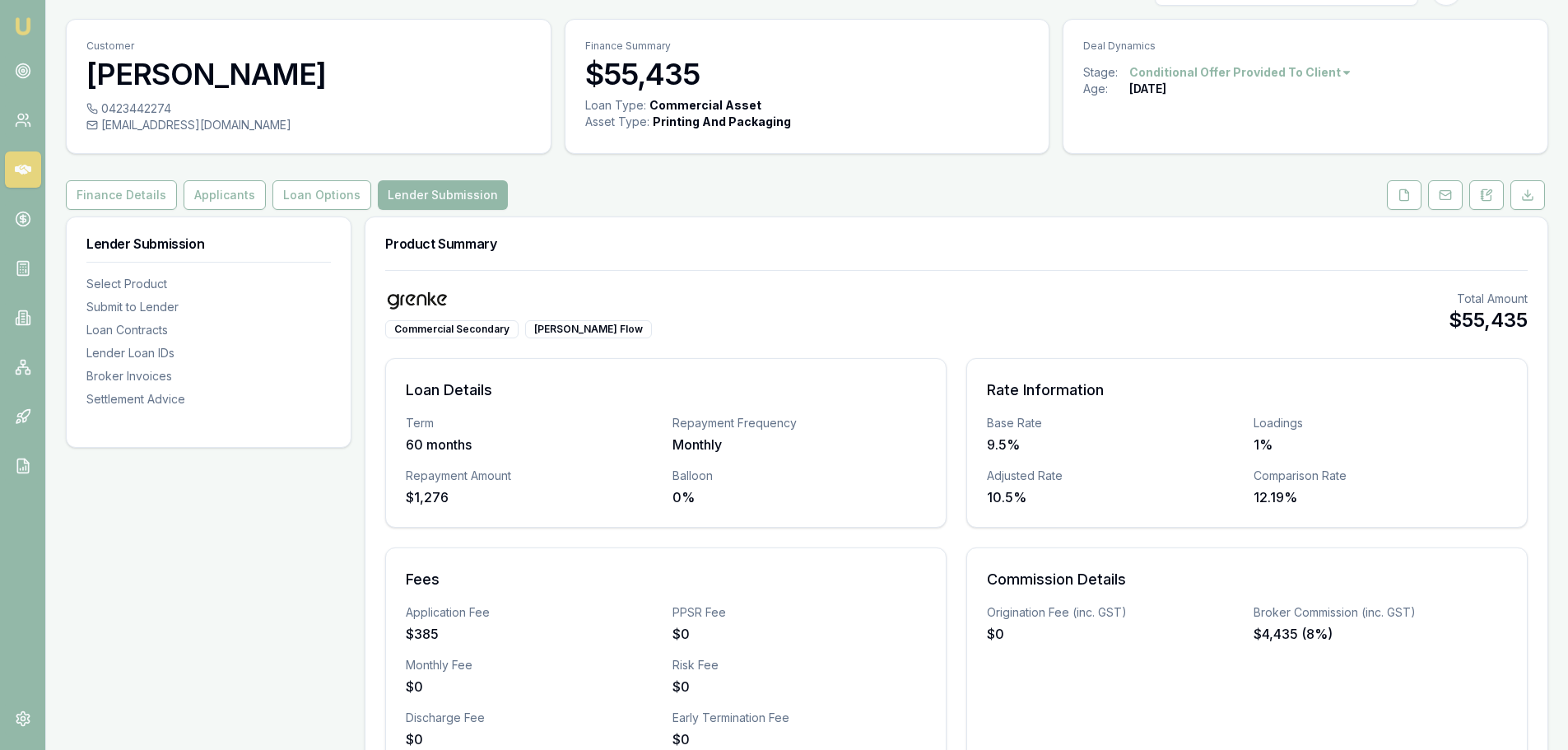
scroll to position [0, 0]
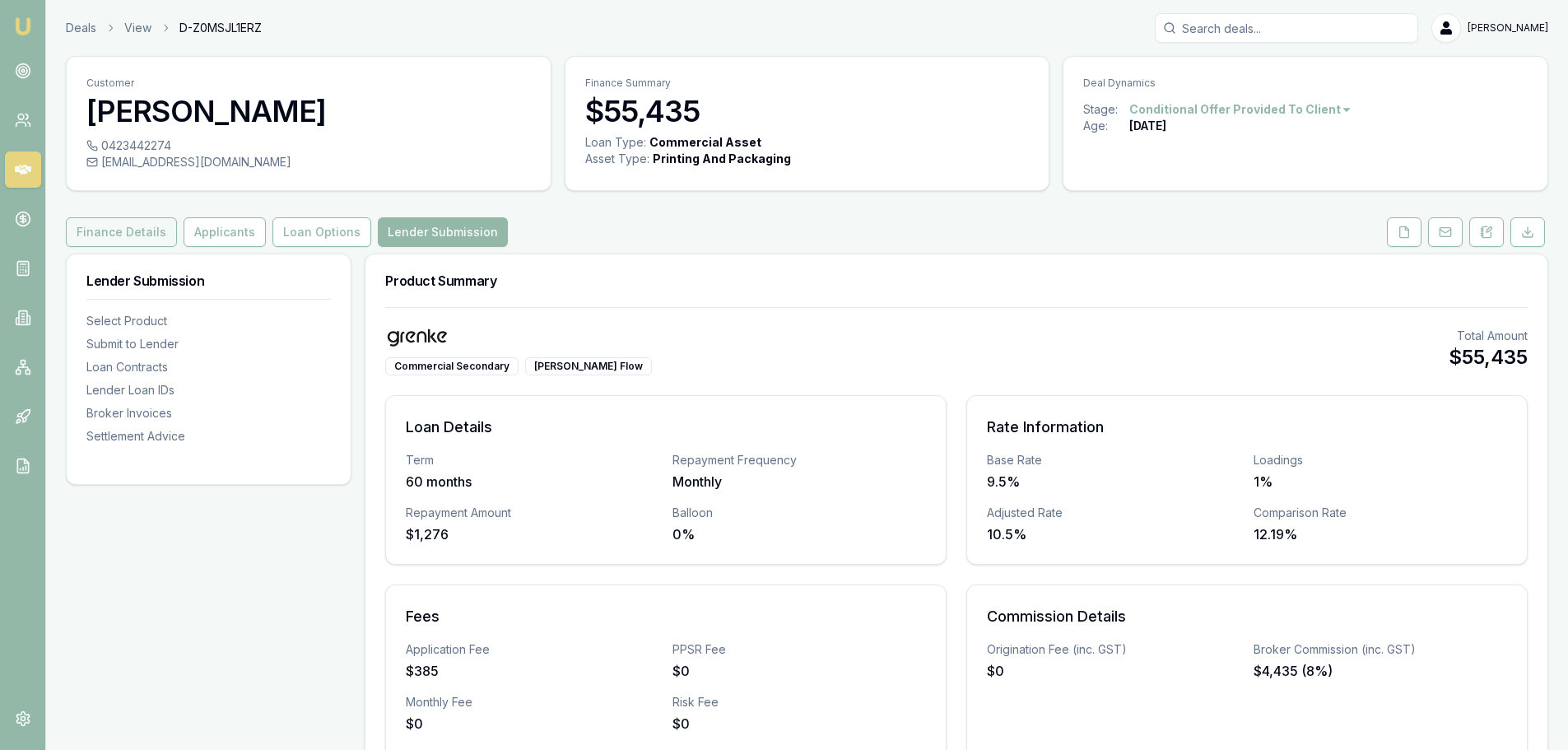
click at [119, 230] on button "Finance Details" at bounding box center [120, 232] width 111 height 30
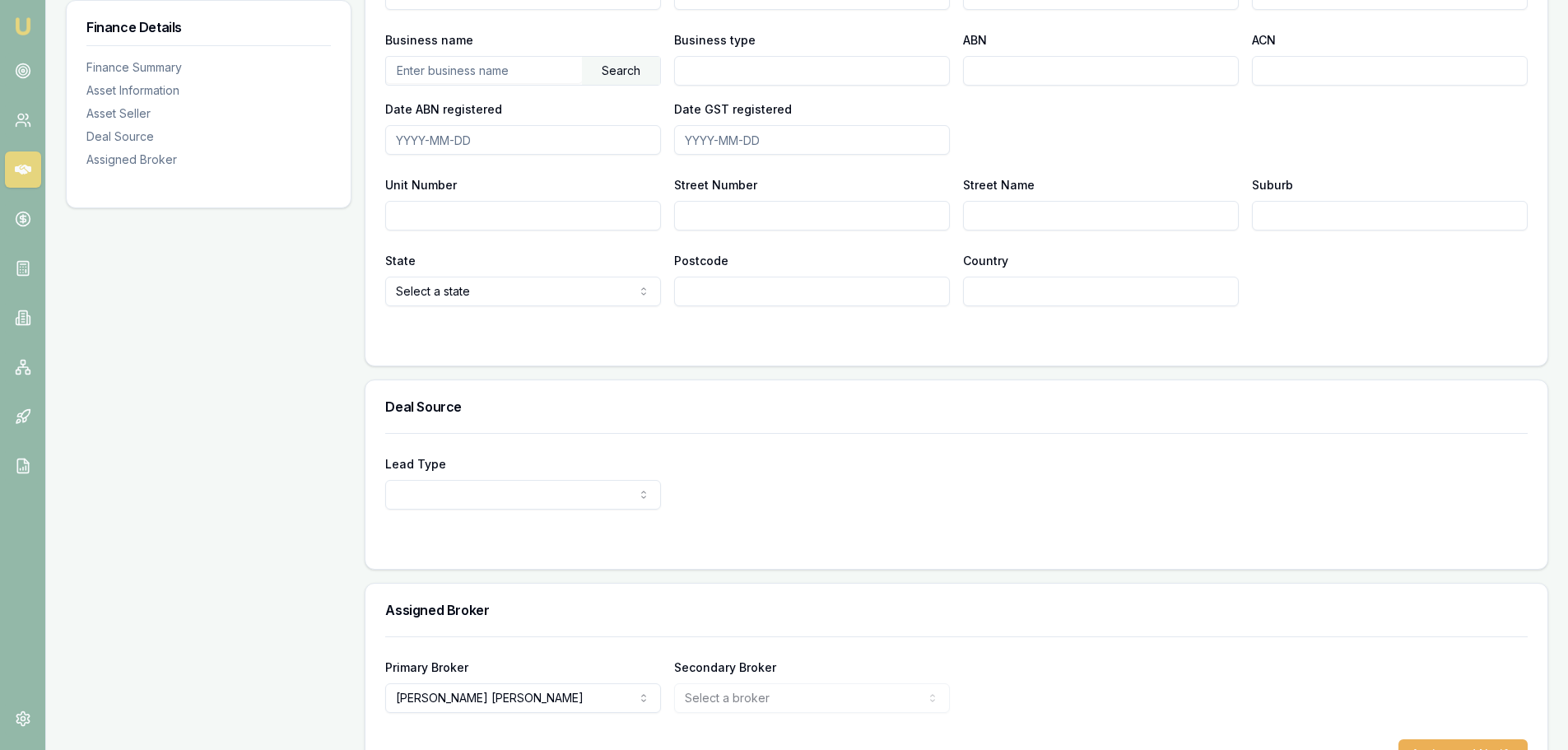
scroll to position [1079, 0]
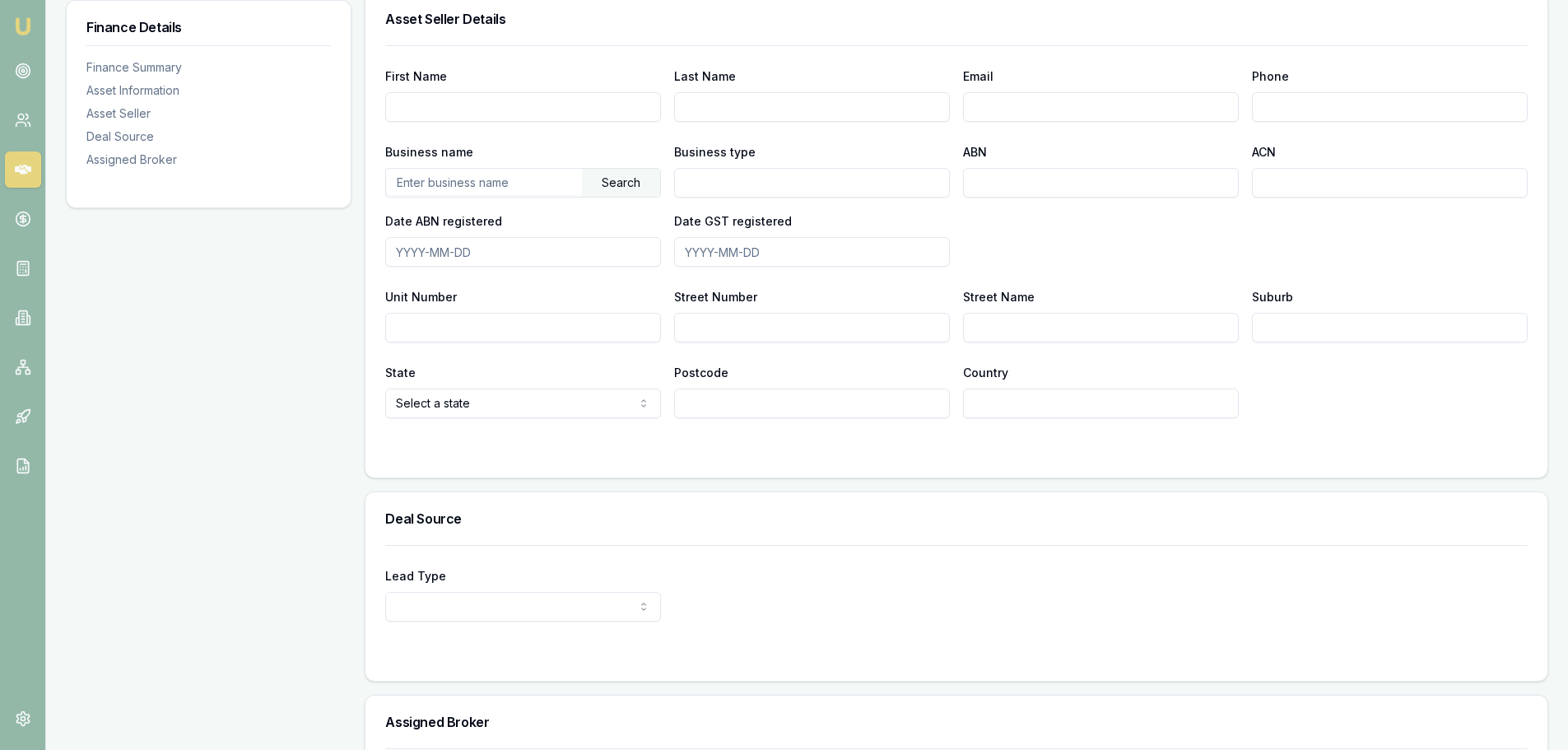
click at [333, 504] on div "Finance Details Finance Summary Asset Information Asset Seller Deal Source Assi…" at bounding box center [208, 119] width 286 height 1563
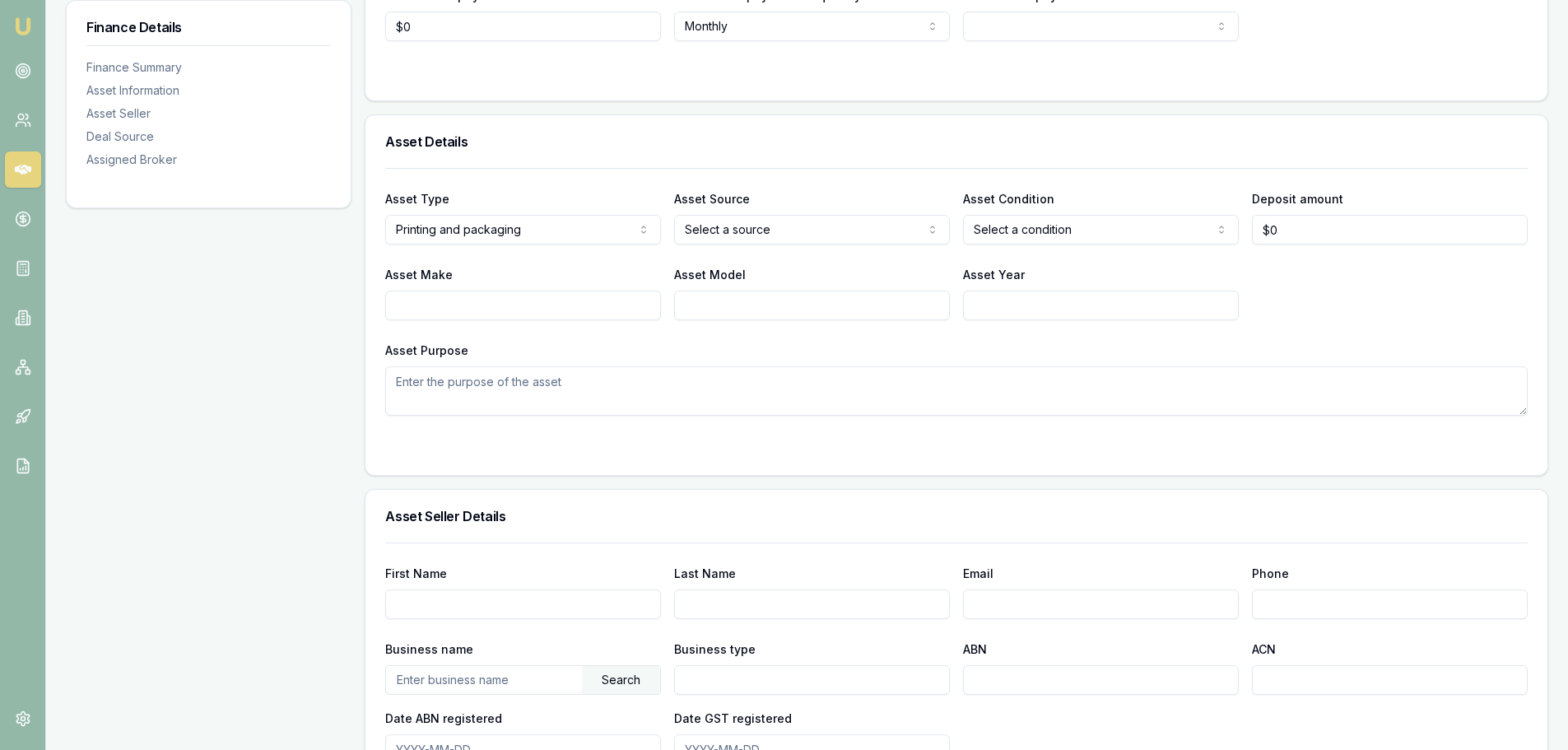
scroll to position [92, 0]
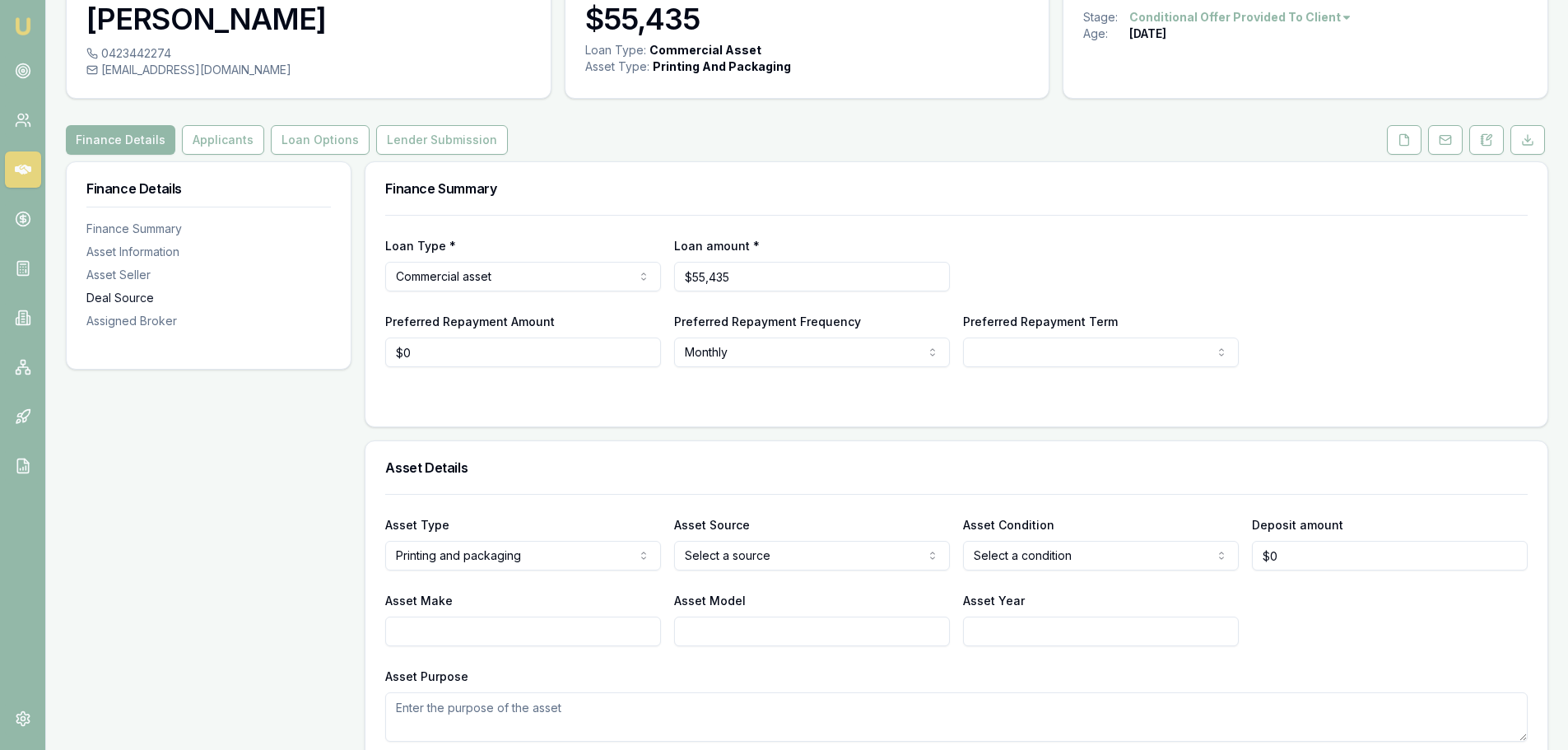
click at [124, 298] on div "Deal Source" at bounding box center [209, 297] width 245 height 16
click at [129, 303] on div "Deal Source" at bounding box center [209, 297] width 245 height 16
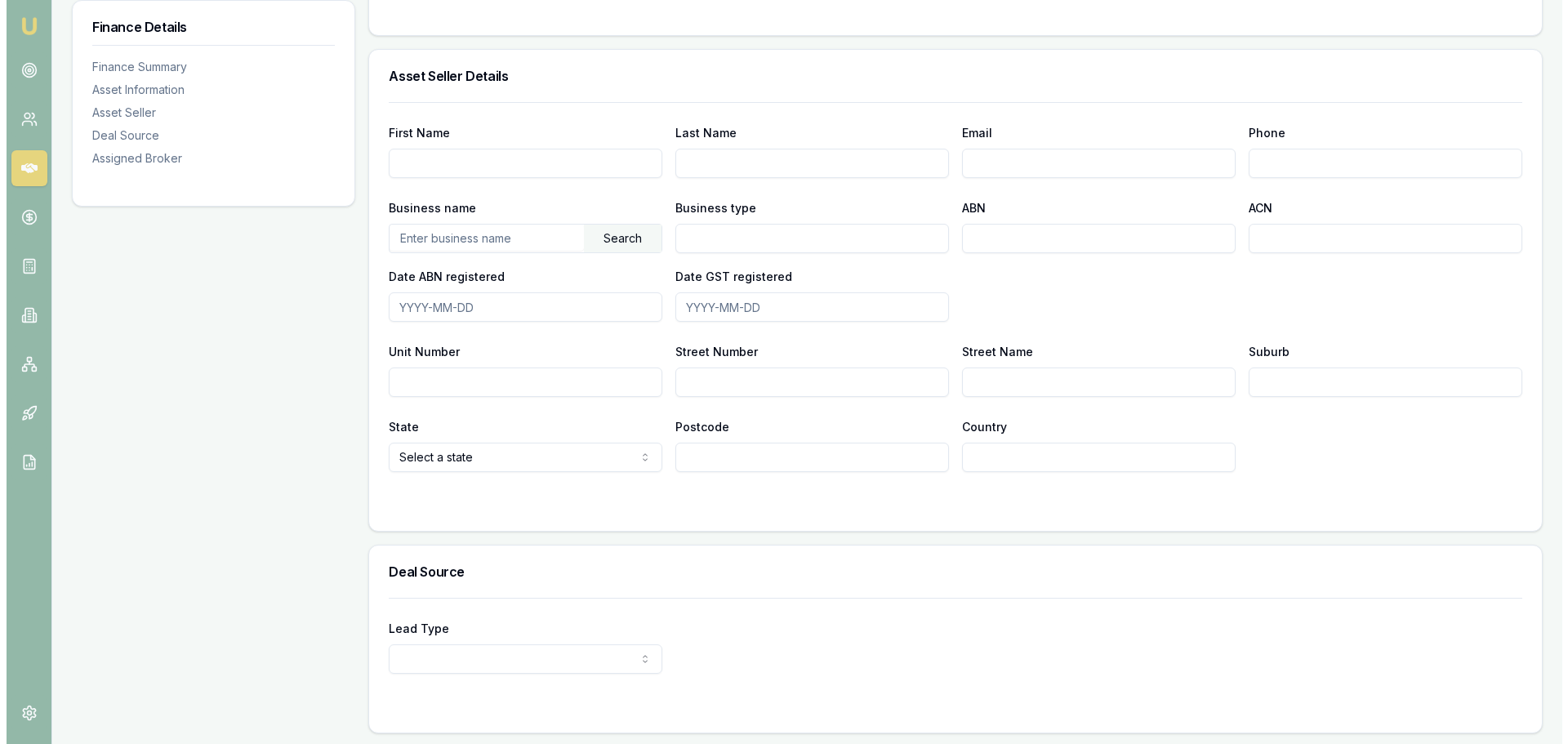
scroll to position [1071, 0]
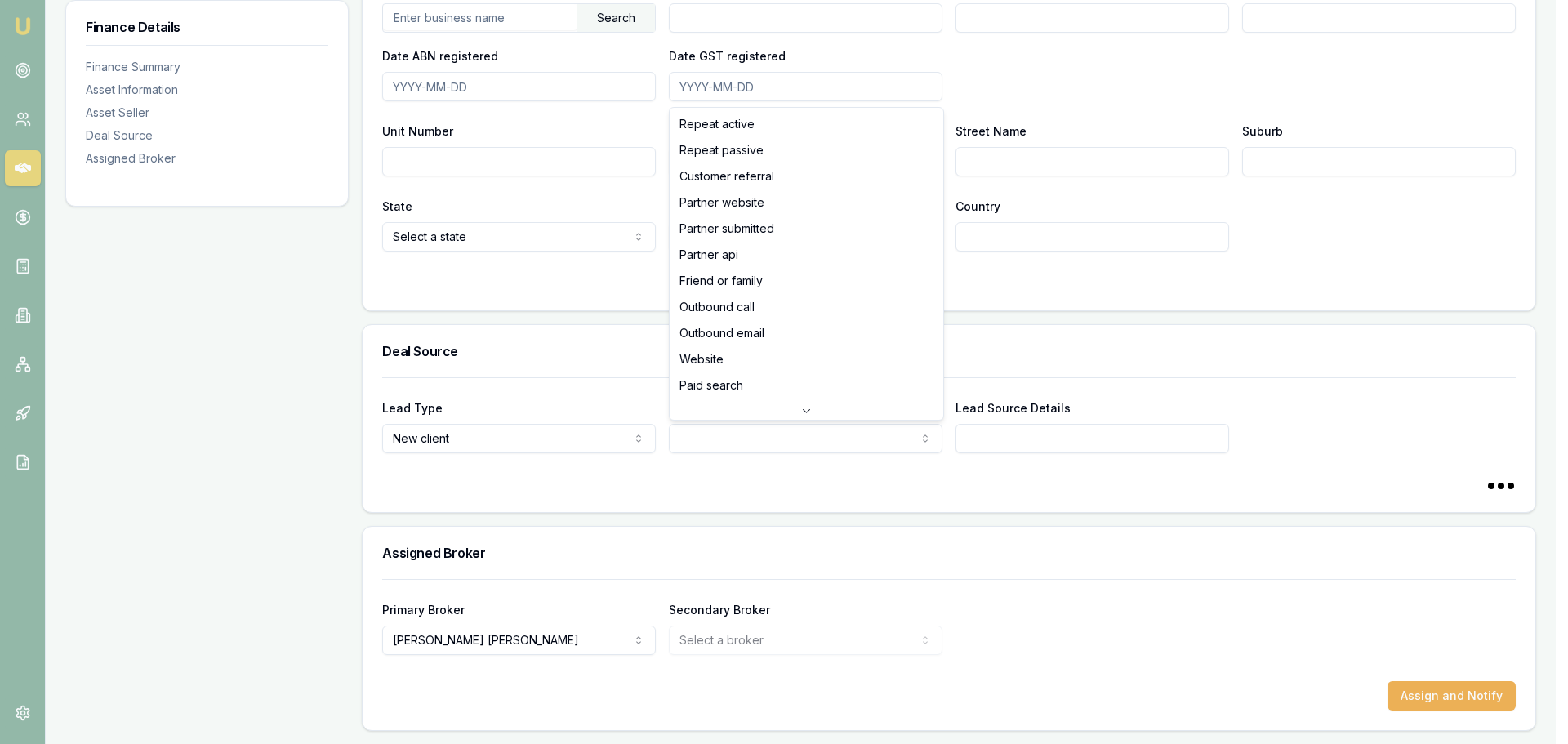
select select "PARTNER_SUBMITTED"
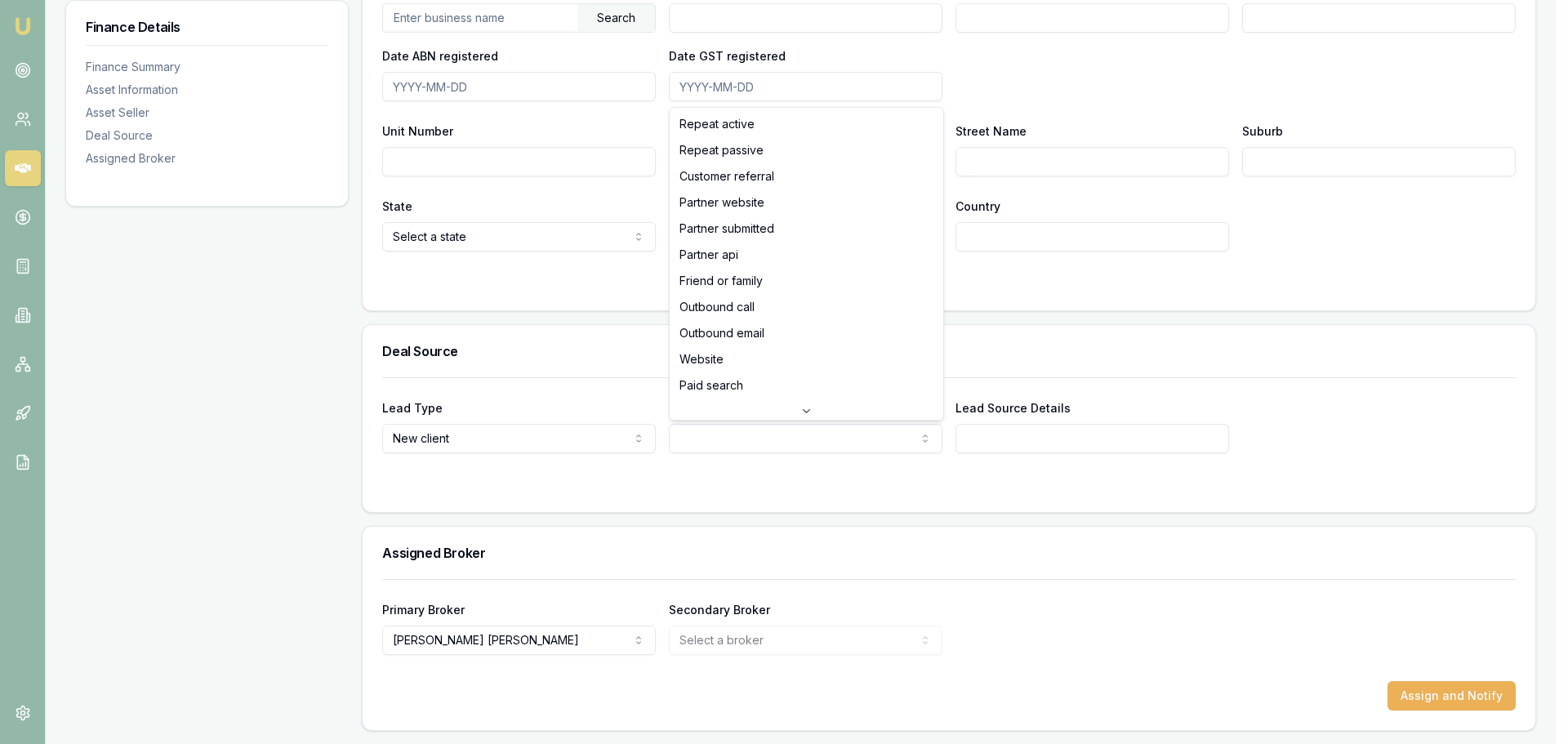
select select "PARTNER_SUBMITTED"
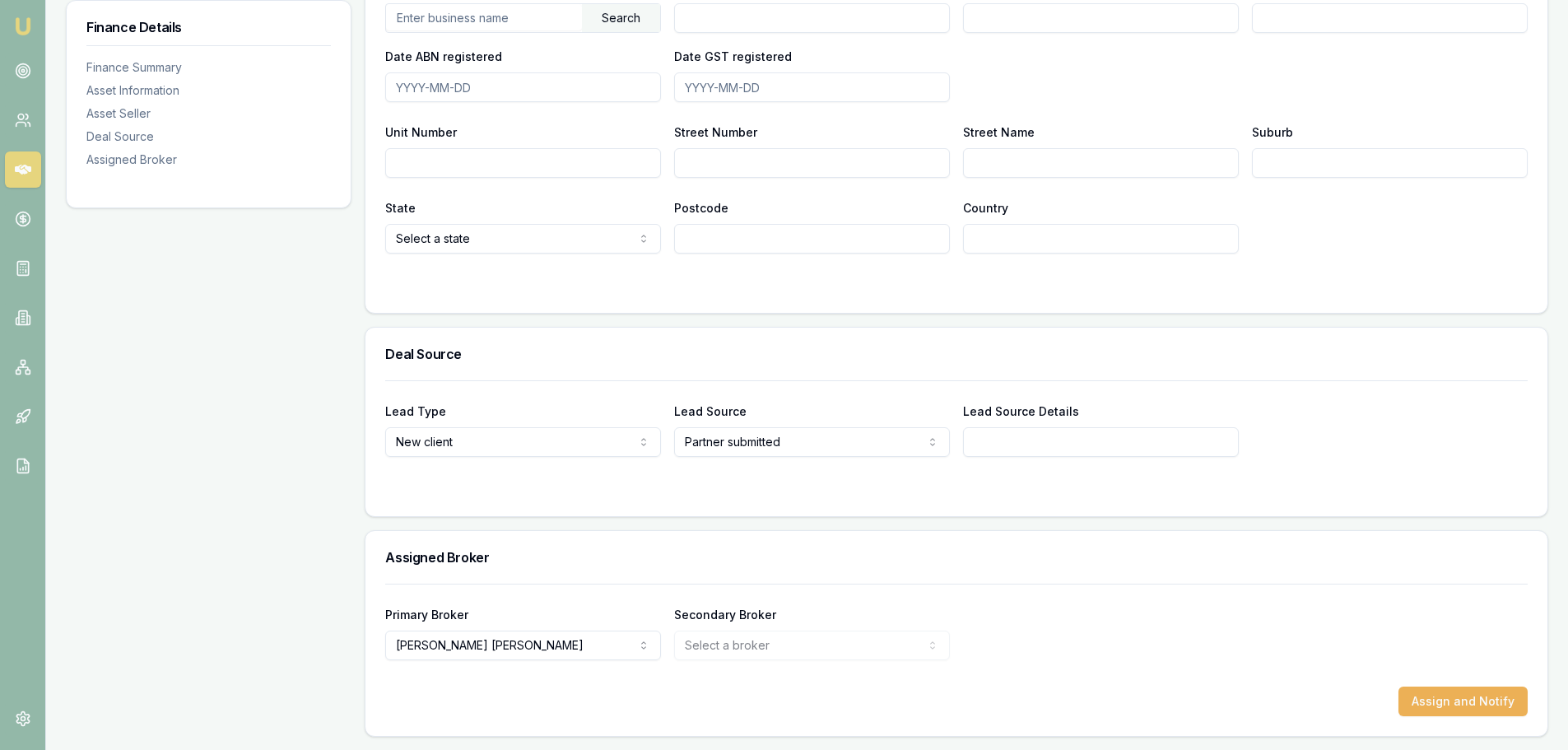
click at [1065, 450] on input "Lead Source Details" at bounding box center [1101, 442] width 275 height 30
select select "PARTNER"
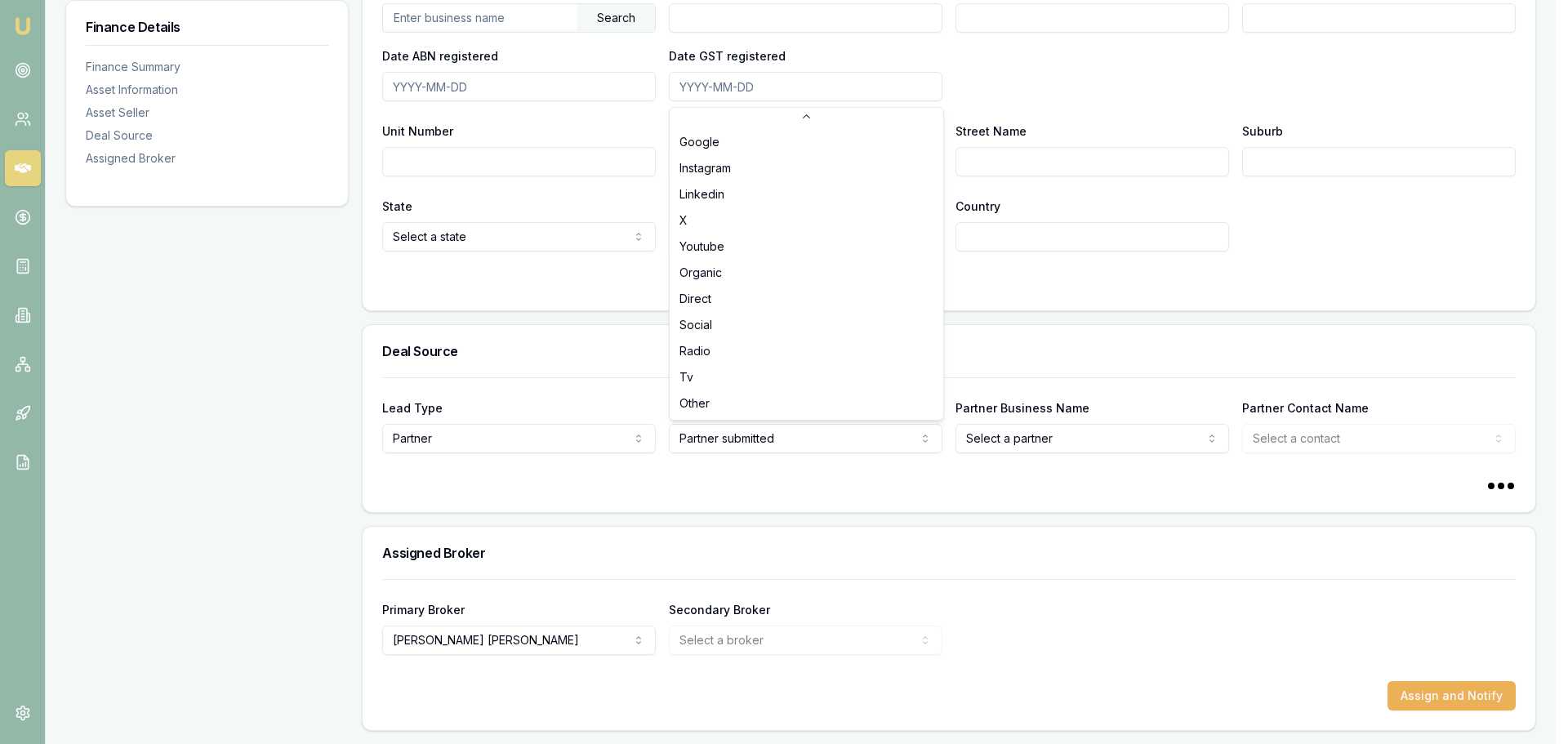
scroll to position [367, 0]
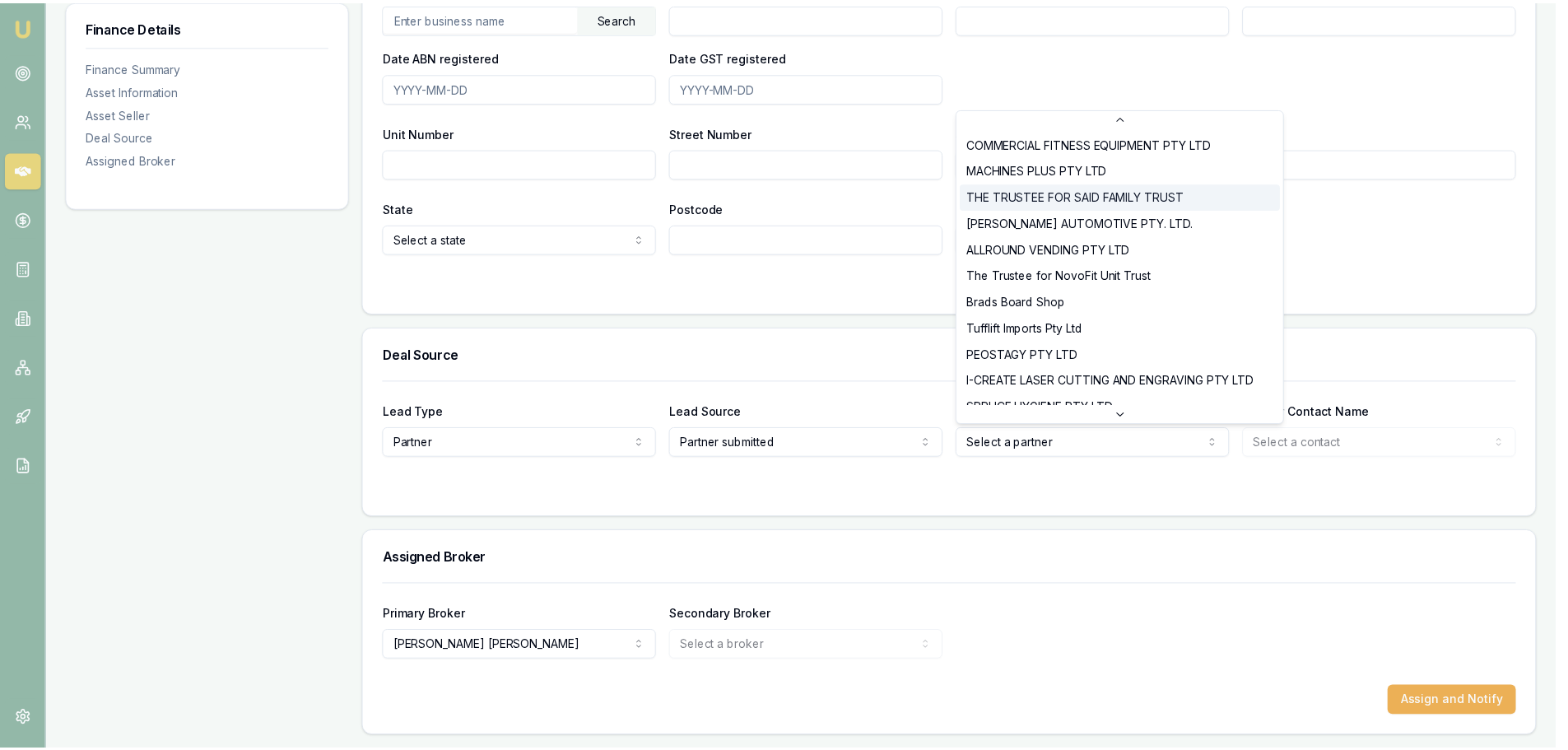
scroll to position [0, 0]
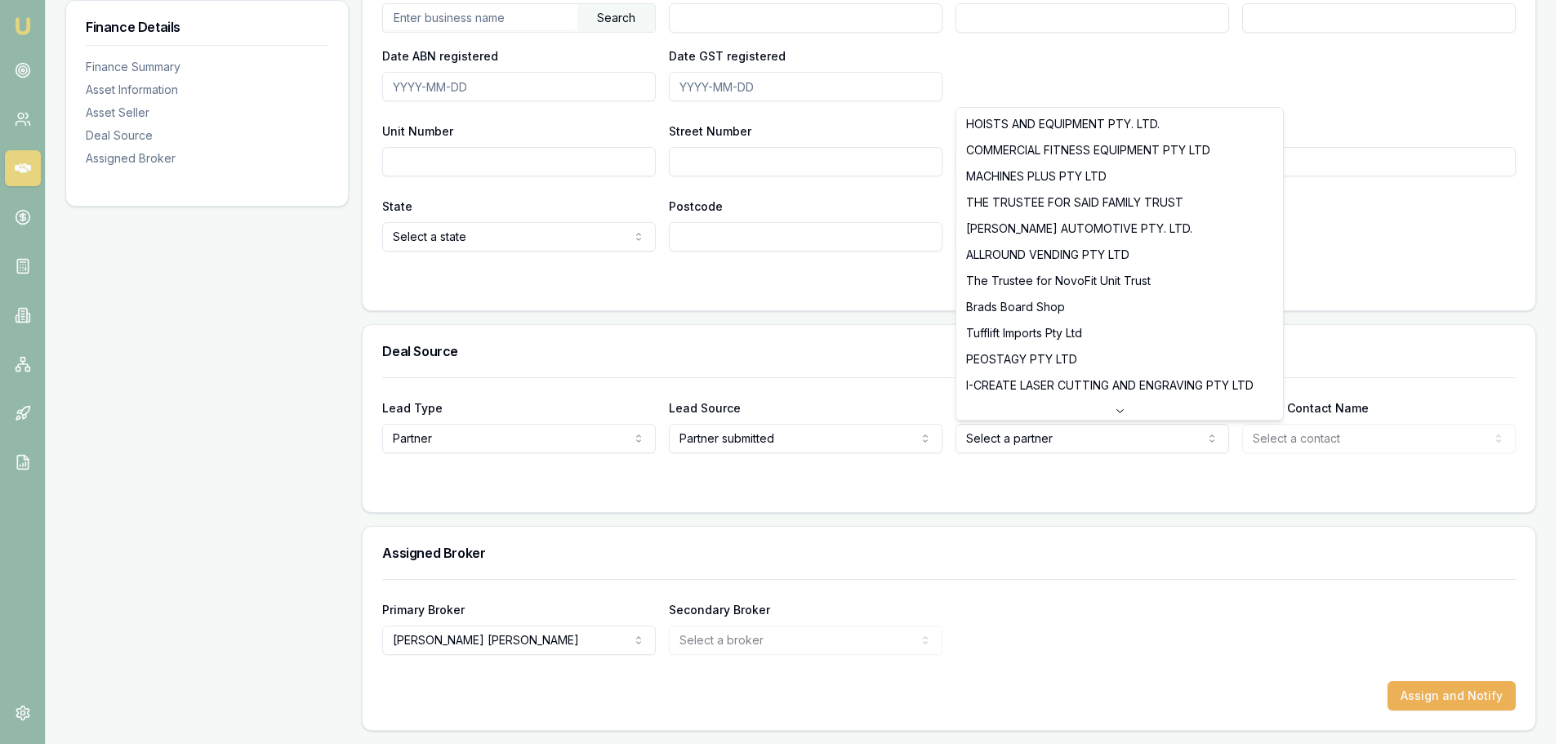
select select "MACHINES PLUS PTY LTD"
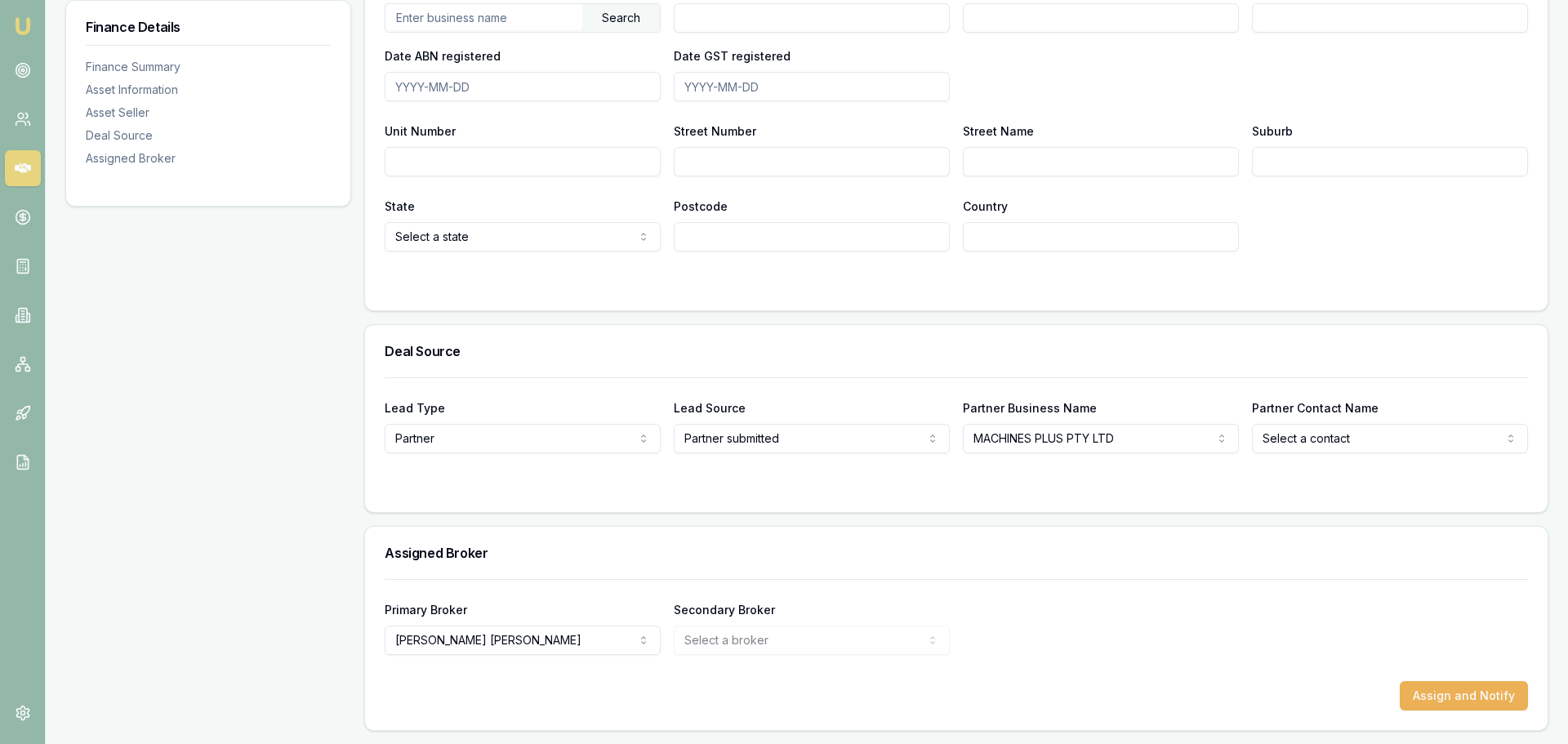
select select "Gus Altmann"
click at [1211, 490] on div at bounding box center [949, 486] width 1133 height 13
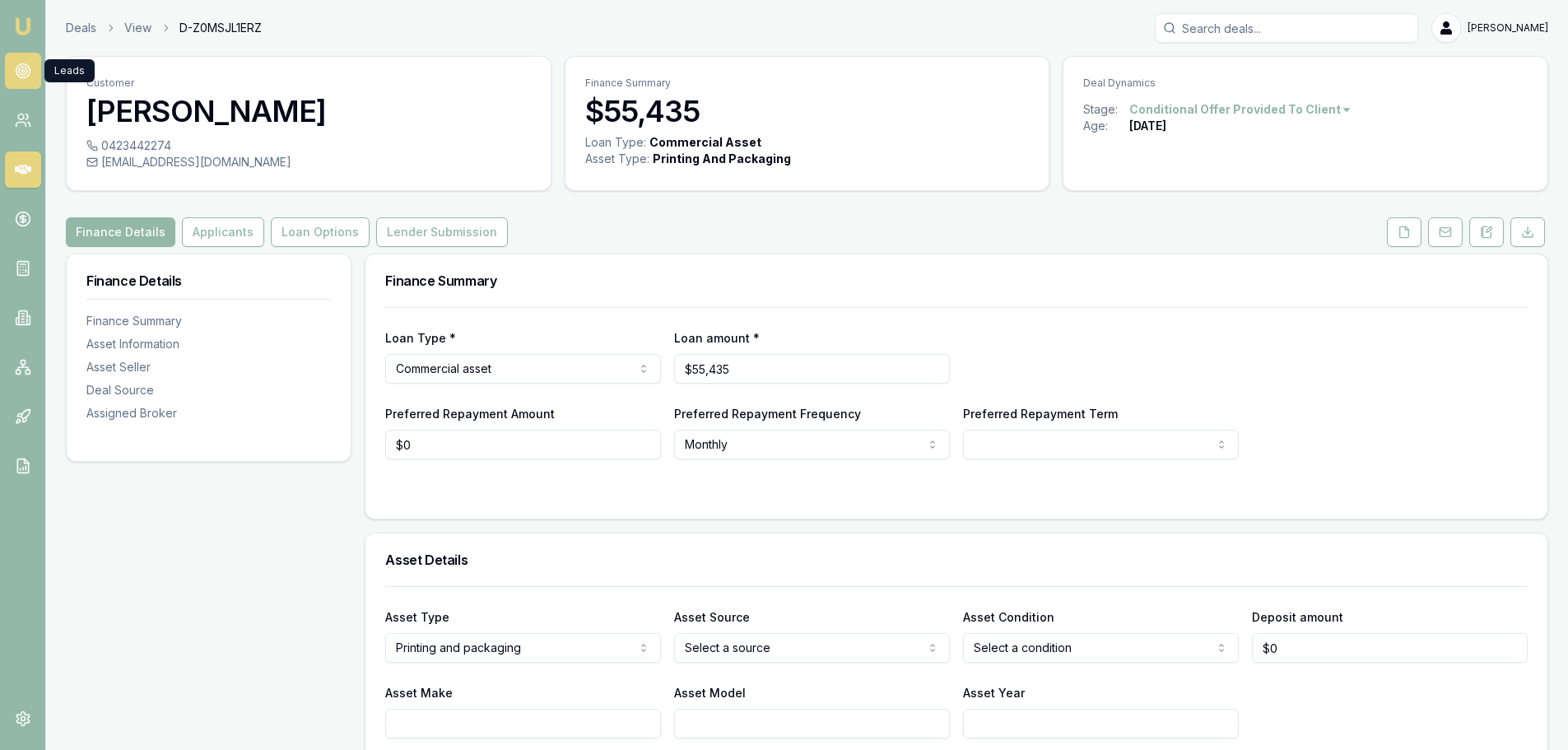
click at [25, 61] on link at bounding box center [23, 71] width 37 height 37
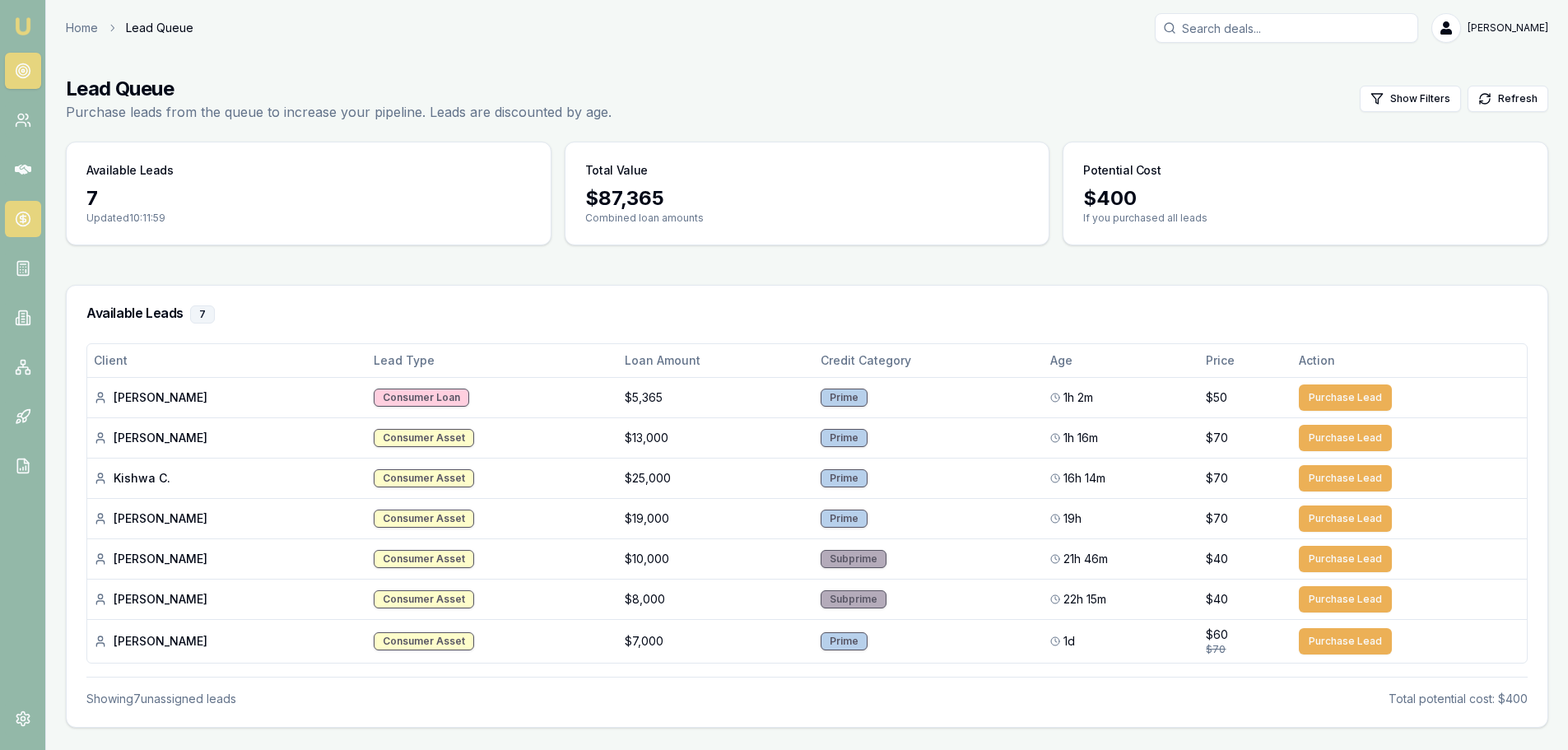
click at [24, 201] on link at bounding box center [23, 220] width 37 height 37
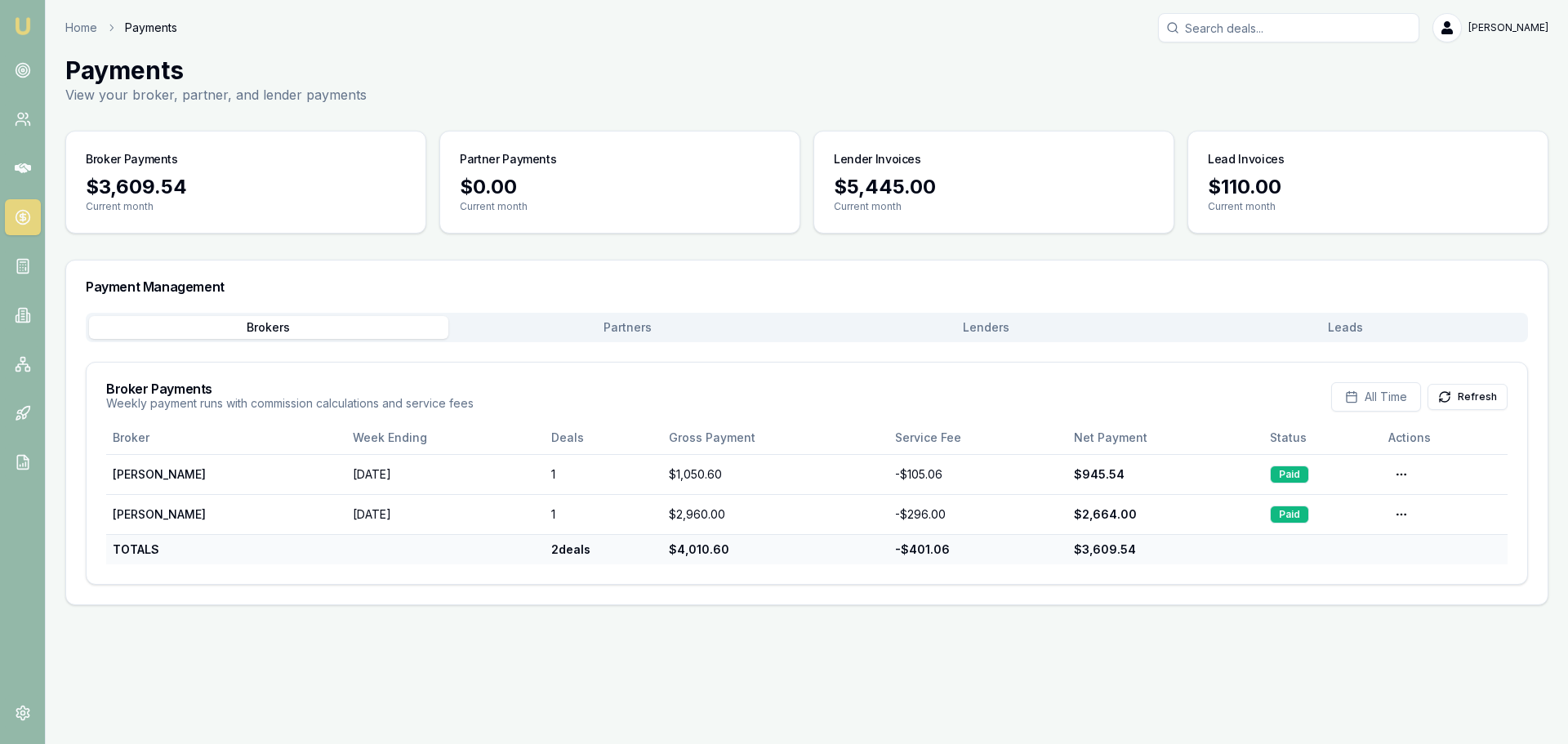
click at [636, 335] on button "Partners" at bounding box center [628, 328] width 359 height 23
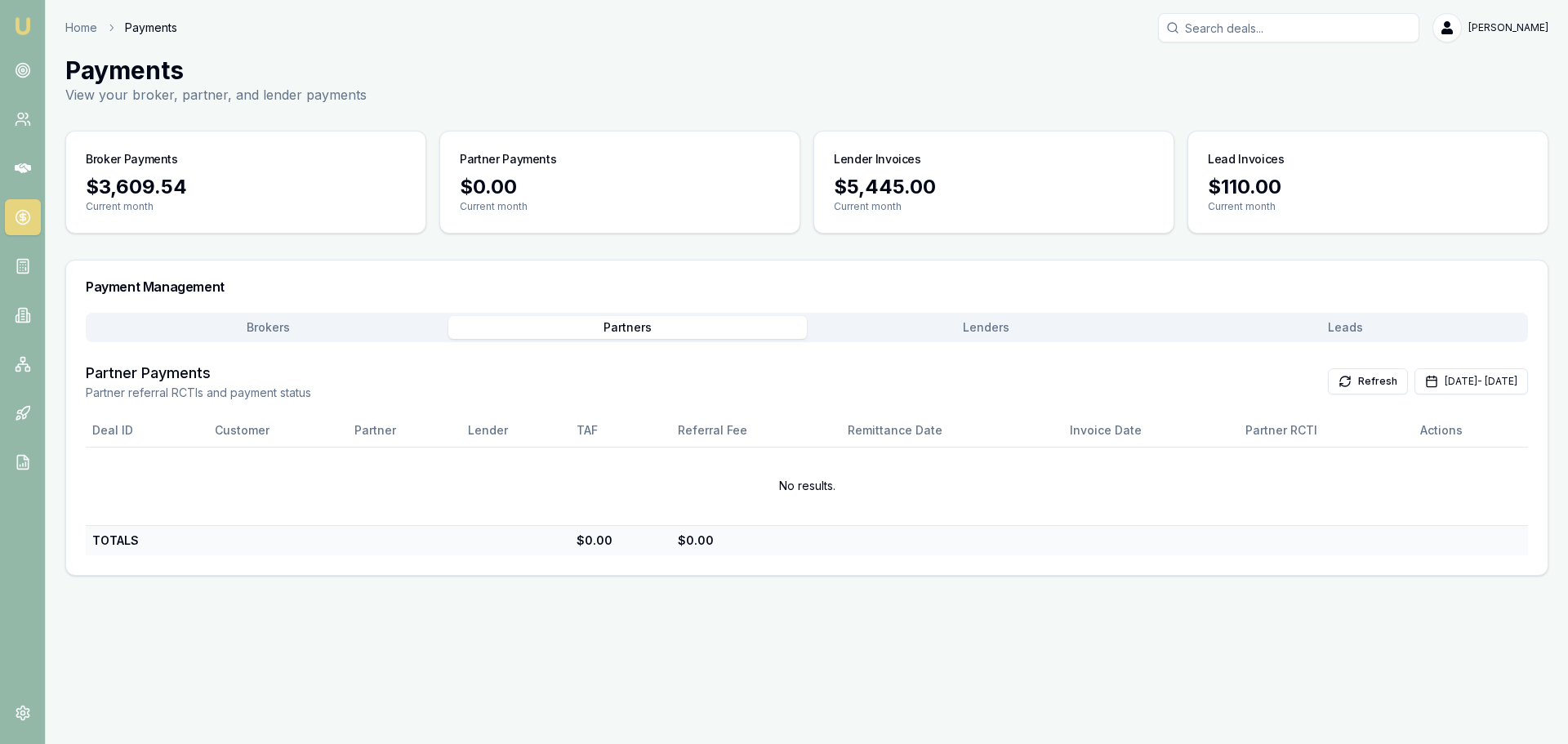
click at [984, 325] on button "Lenders" at bounding box center [986, 328] width 359 height 23
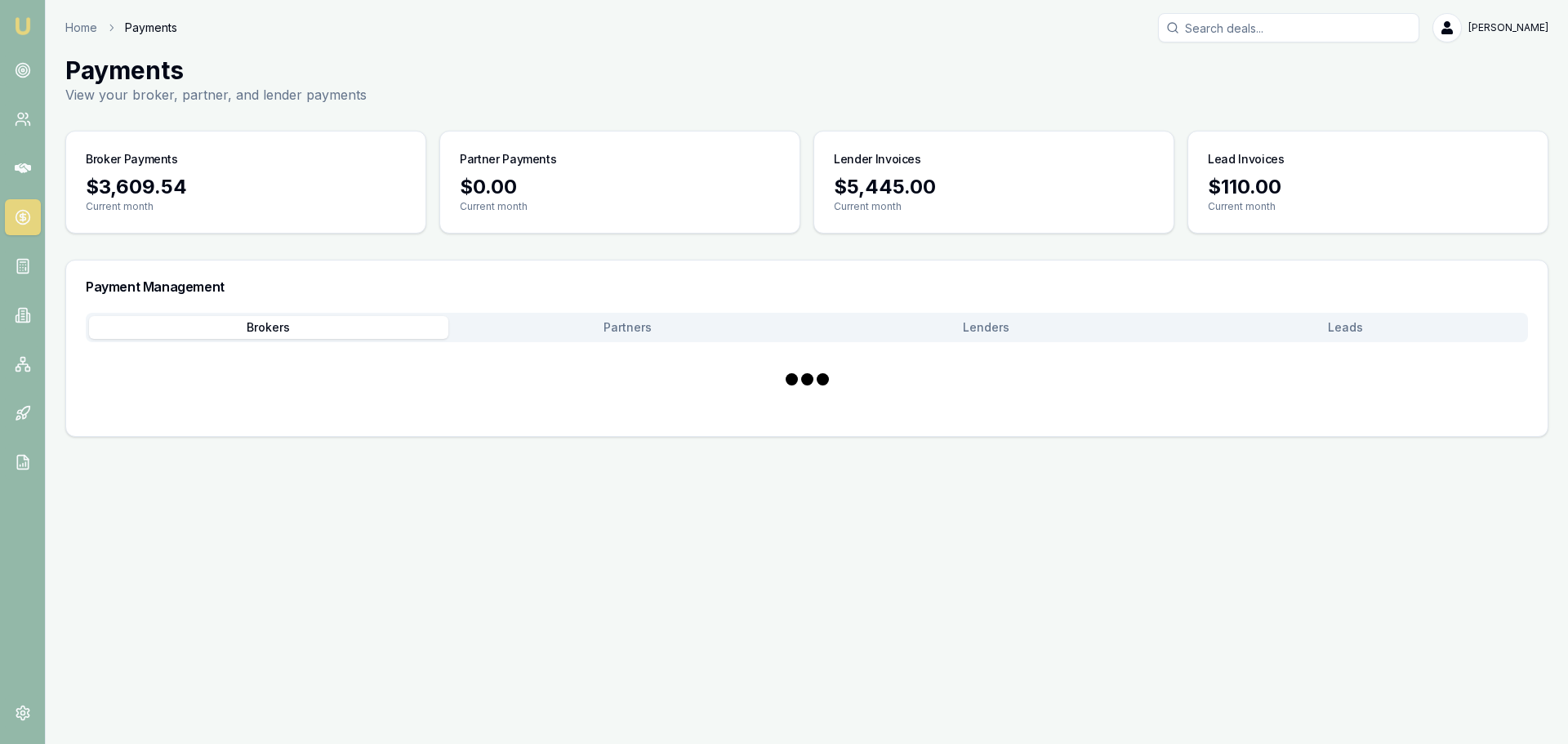
click at [277, 333] on button "Brokers" at bounding box center [268, 328] width 359 height 23
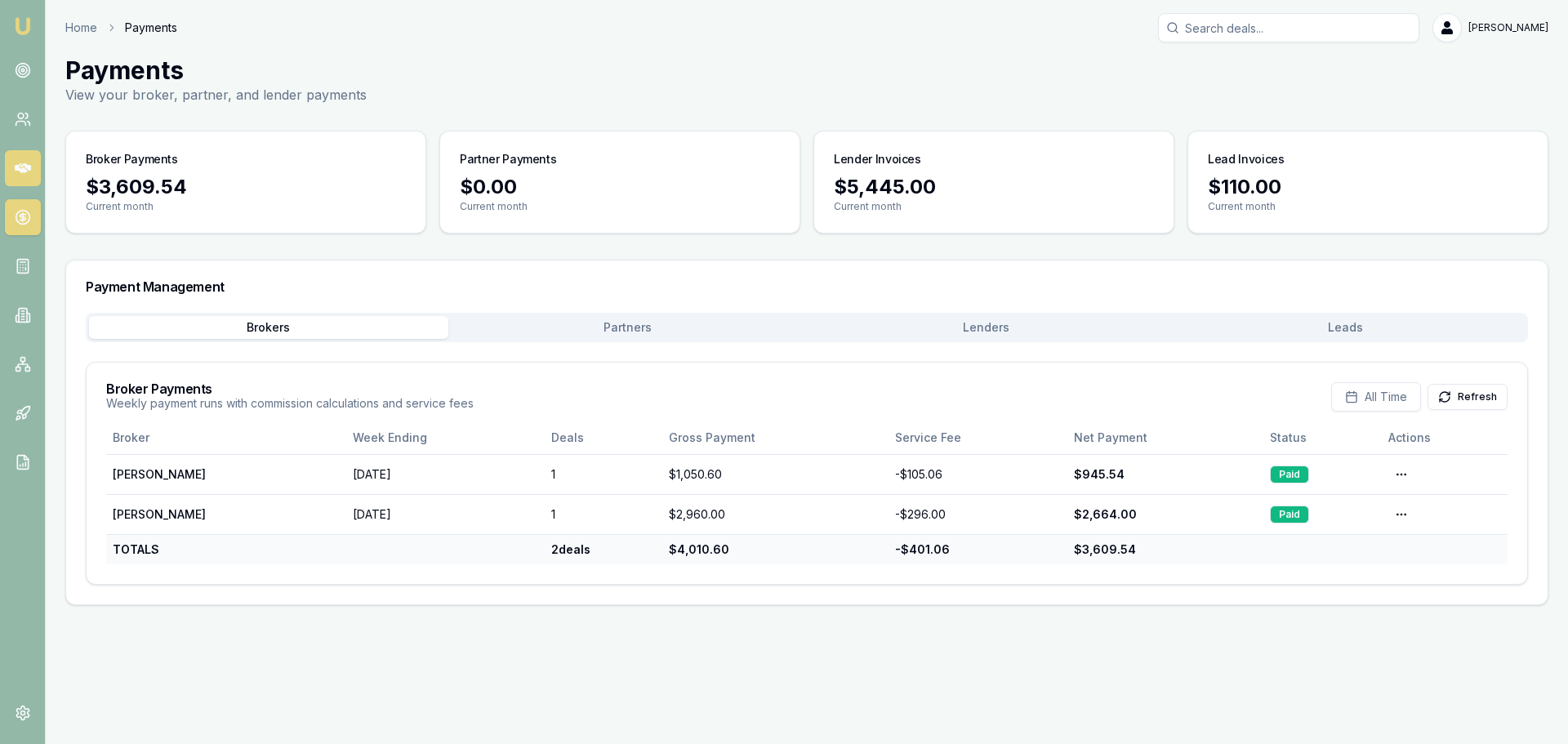
click at [16, 184] on link at bounding box center [23, 168] width 36 height 36
